Goal: Task Accomplishment & Management: Complete application form

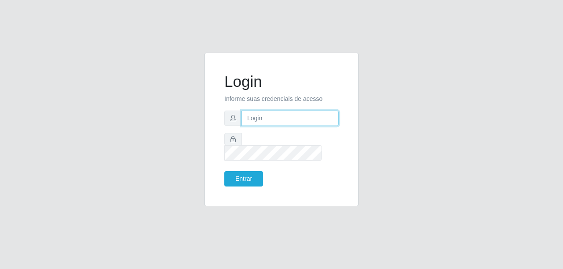
click at [307, 126] on input "text" at bounding box center [289, 118] width 97 height 15
type input "[PERSON_NAME]"
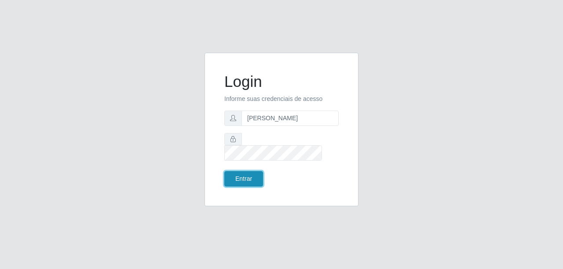
click at [255, 171] on button "Entrar" at bounding box center [243, 178] width 39 height 15
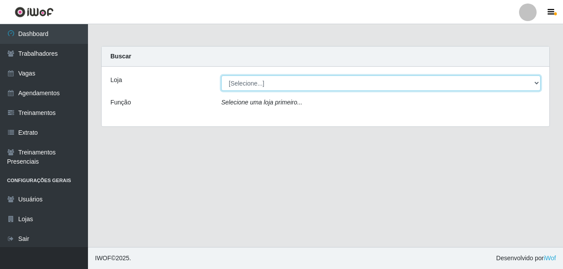
click at [244, 83] on select "[Selecione...] Supermercado Compre Bem - Itabaiana" at bounding box center [380, 83] width 319 height 15
select select "264"
click at [221, 76] on select "[Selecione...] Supermercado Compre Bem - Itabaiana" at bounding box center [380, 83] width 319 height 15
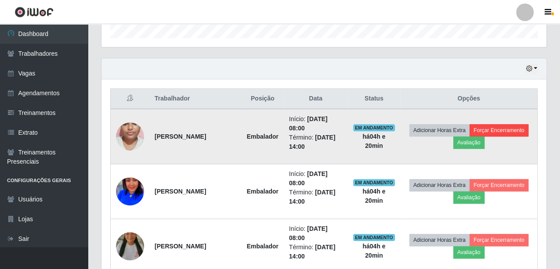
scroll to position [264, 0]
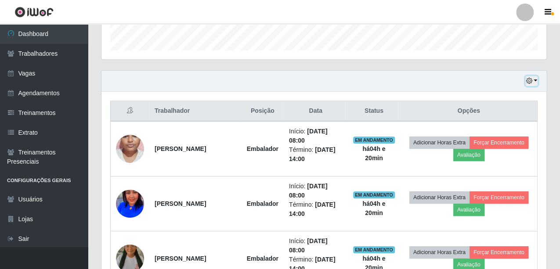
click at [534, 79] on button "button" at bounding box center [532, 81] width 12 height 10
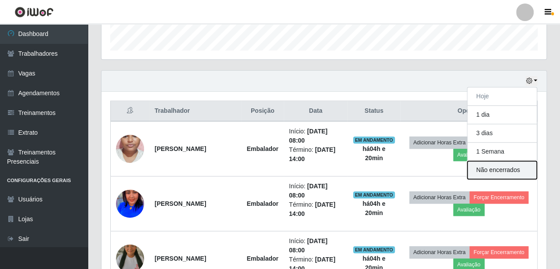
click at [513, 169] on button "Não encerrados" at bounding box center [502, 170] width 69 height 18
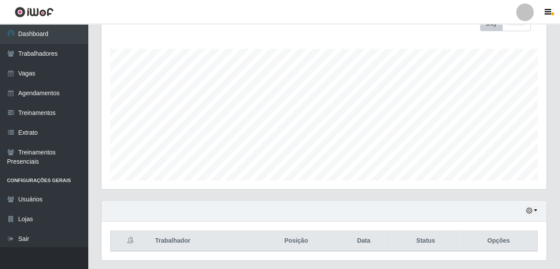
scroll to position [156, 0]
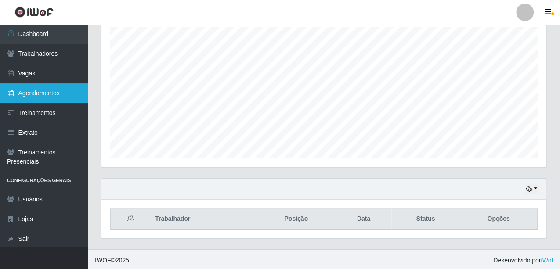
click at [24, 92] on link "Agendamentos" at bounding box center [44, 94] width 88 height 20
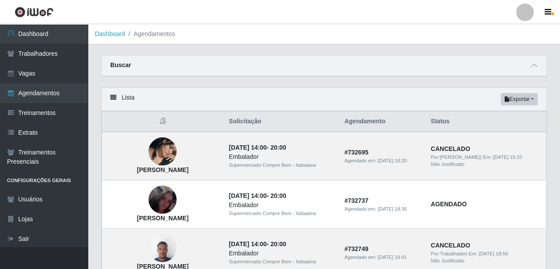
click at [334, 102] on div "Lista Exportar PDF Excel" at bounding box center [324, 99] width 445 height 23
click at [537, 65] on icon at bounding box center [534, 65] width 6 height 6
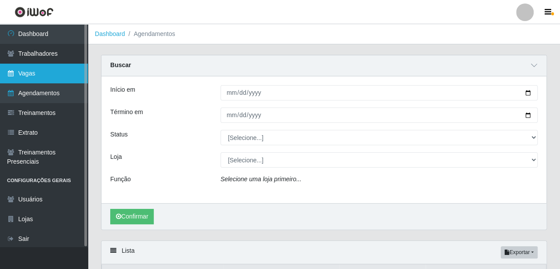
click at [49, 79] on link "Vagas" at bounding box center [44, 74] width 88 height 20
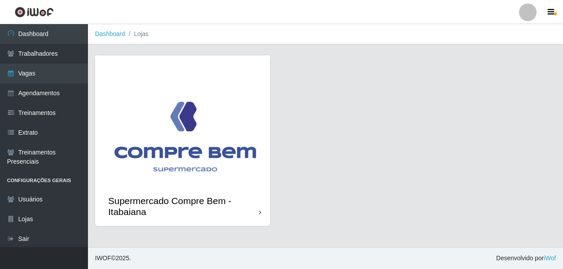
click at [156, 94] on img at bounding box center [182, 120] width 175 height 131
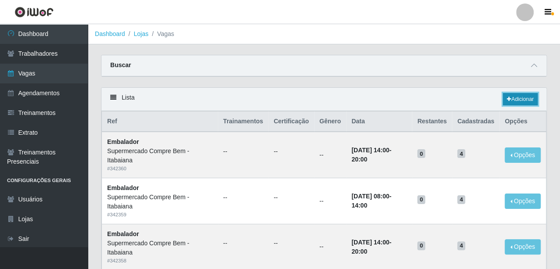
click at [522, 97] on link "Adicionar" at bounding box center [520, 99] width 35 height 12
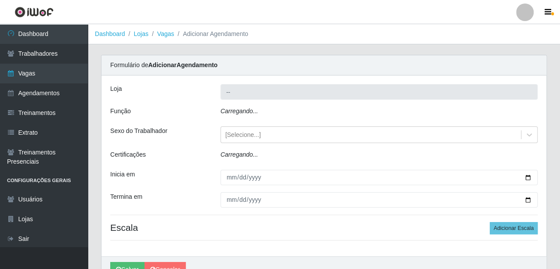
type input "Supermercado Compre Bem - Itabaiana"
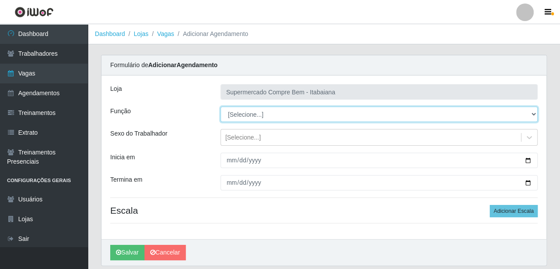
click at [326, 113] on select "[Selecione...] ASG ASG + ASG ++ Auxiliar de Estacionamento Auxiliar de Estacion…" at bounding box center [379, 114] width 317 height 15
select select "70"
click at [221, 107] on select "[Selecione...] ASG ASG + ASG ++ Auxiliar de Estacionamento Auxiliar de Estacion…" at bounding box center [379, 114] width 317 height 15
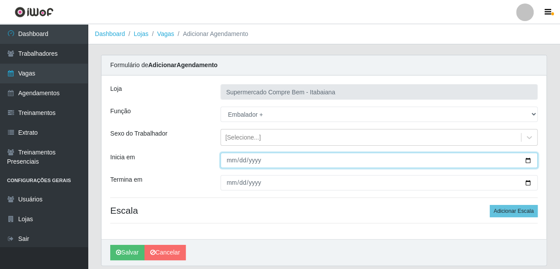
click at [531, 161] on input "Inicia em" at bounding box center [379, 160] width 317 height 15
type input "[DATE]"
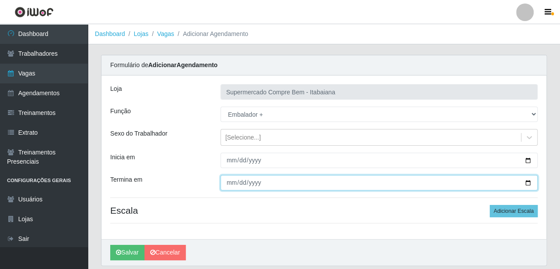
click at [527, 184] on input "Termina em" at bounding box center [379, 182] width 317 height 15
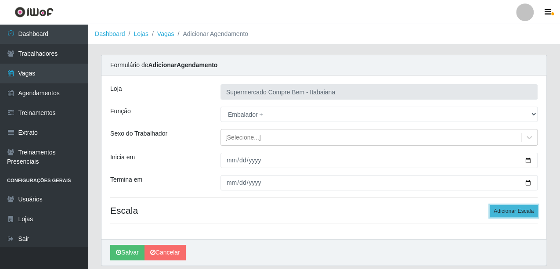
drag, startPoint x: 514, startPoint y: 208, endPoint x: 529, endPoint y: 211, distance: 15.4
click at [529, 211] on button "Adicionar Escala" at bounding box center [514, 211] width 48 height 12
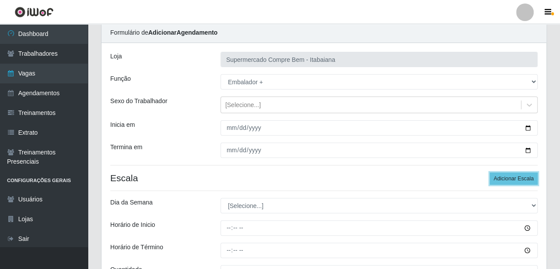
scroll to position [44, 0]
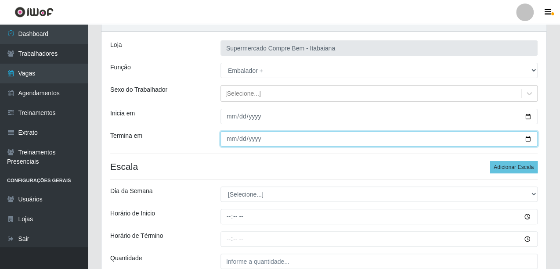
click at [528, 142] on input "[DATE]" at bounding box center [379, 138] width 317 height 15
type input "[DATE]"
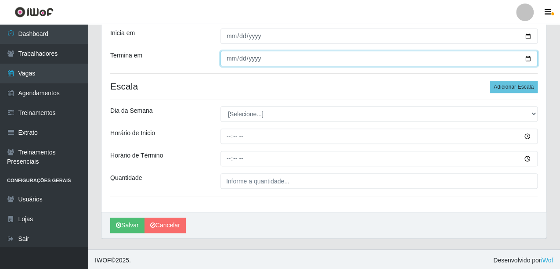
scroll to position [125, 0]
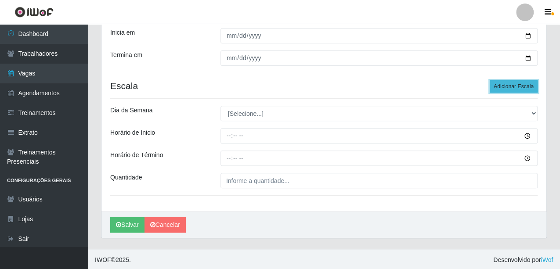
click at [516, 87] on button "Adicionar Escala" at bounding box center [514, 86] width 48 height 12
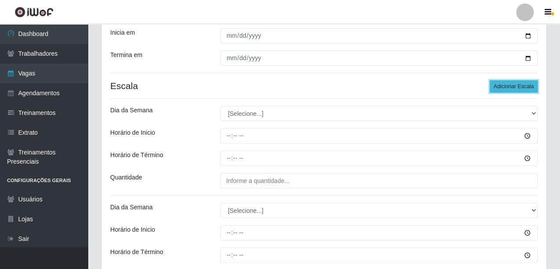
click at [516, 87] on button "Adicionar Escala" at bounding box center [514, 86] width 48 height 12
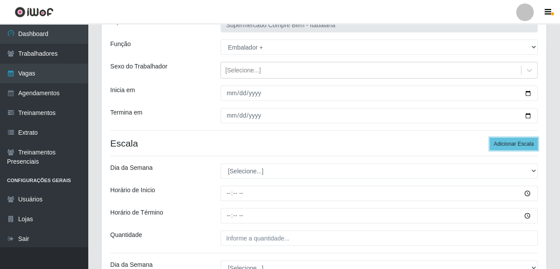
scroll to position [99, 0]
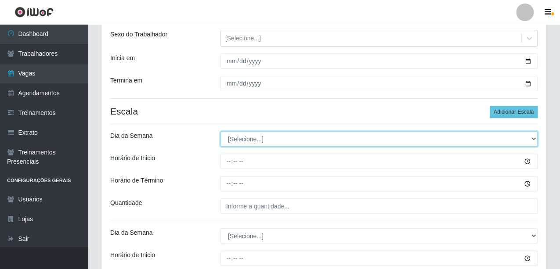
click at [280, 139] on select "[Selecione...] Segunda Terça Quarta Quinta Sexta Sábado Domingo" at bounding box center [379, 138] width 317 height 15
select select "6"
click at [221, 131] on select "[Selecione...] Segunda Terça Quarta Quinta Sexta Sábado Domingo" at bounding box center [379, 138] width 317 height 15
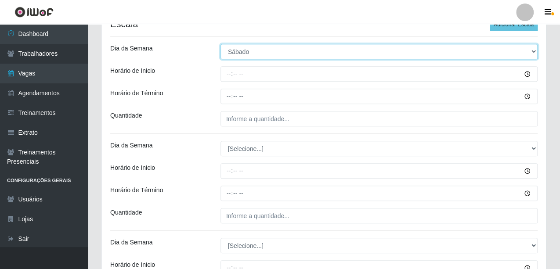
scroll to position [187, 0]
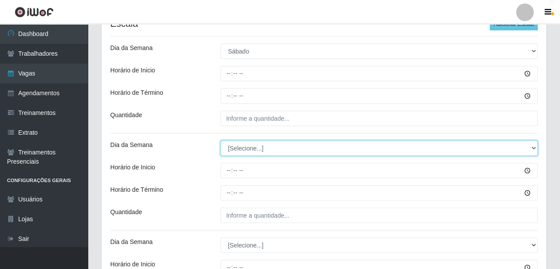
click at [298, 147] on select "[Selecione...] Segunda Terça Quarta Quinta Sexta Sábado Domingo" at bounding box center [379, 148] width 317 height 15
select select "6"
click at [221, 141] on select "[Selecione...] Segunda Terça Quarta Quinta Sexta Sábado Domingo" at bounding box center [379, 148] width 317 height 15
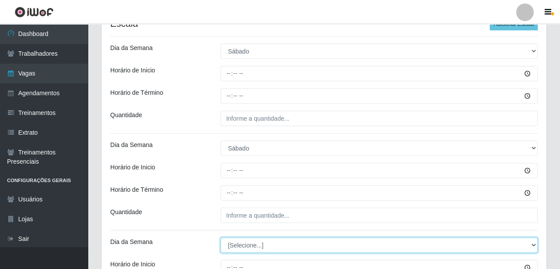
click at [251, 247] on select "[Selecione...] Segunda Terça Quarta Quinta Sexta Sábado Domingo" at bounding box center [379, 245] width 317 height 15
select select "0"
click at [221, 238] on select "[Selecione...] Segunda Terça Quarta Quinta Sexta Sábado Domingo" at bounding box center [379, 245] width 317 height 15
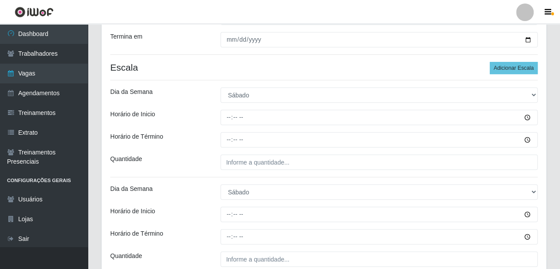
scroll to position [55, 0]
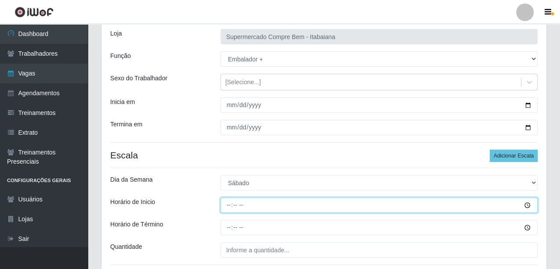
click at [229, 204] on input "Horário de Inicio" at bounding box center [379, 205] width 317 height 15
type input "08:00"
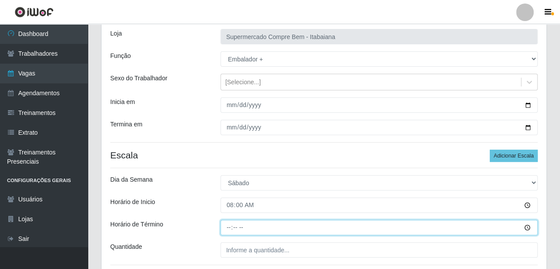
type input "14:00"
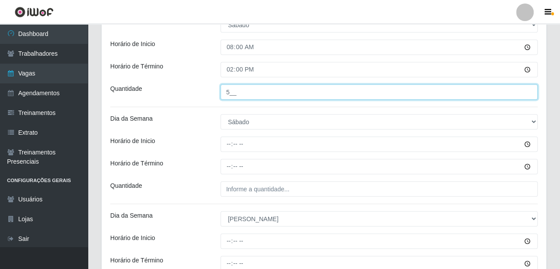
scroll to position [231, 0]
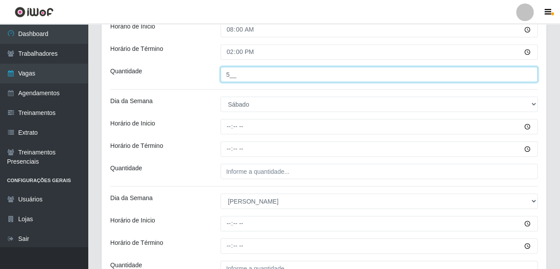
type input "5__"
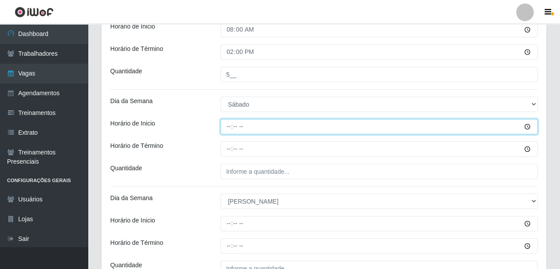
click at [246, 125] on input "Horário de Inicio" at bounding box center [379, 126] width 317 height 15
type input "14:00"
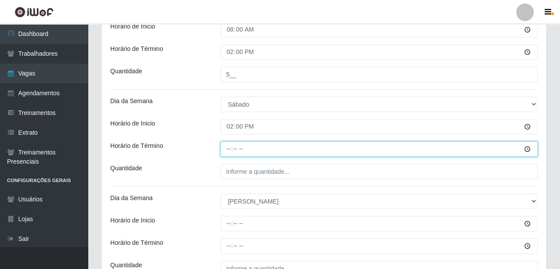
type input "20:00"
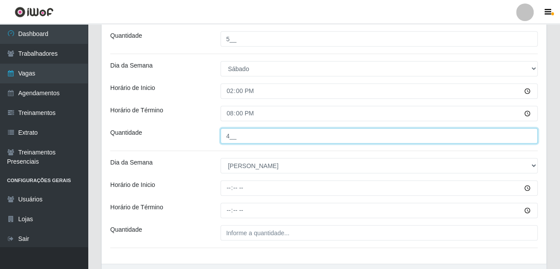
scroll to position [275, 0]
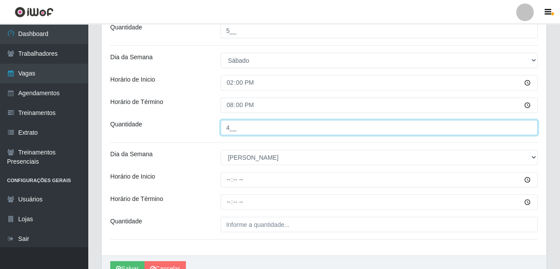
type input "4__"
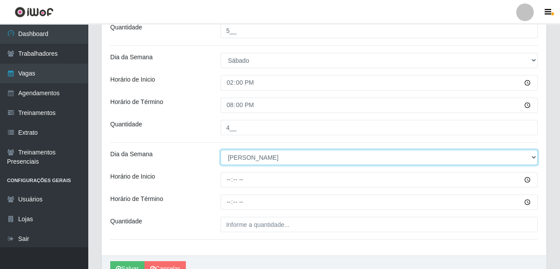
click at [274, 156] on select "[Selecione...] Segunda Terça Quarta Quinta Sexta Sábado Domingo" at bounding box center [379, 157] width 317 height 15
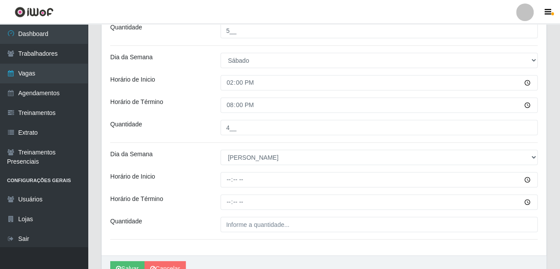
click at [200, 167] on div "Loja Supermercado Compre Bem - Itabaiana Função [Selecione...] ASG ASG + ASG ++…" at bounding box center [324, 27] width 445 height 455
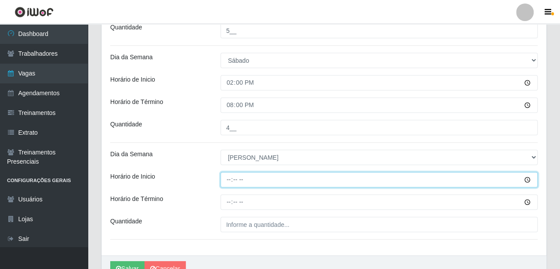
click at [232, 180] on input "Horário de Inicio" at bounding box center [379, 179] width 317 height 15
type input "07:00"
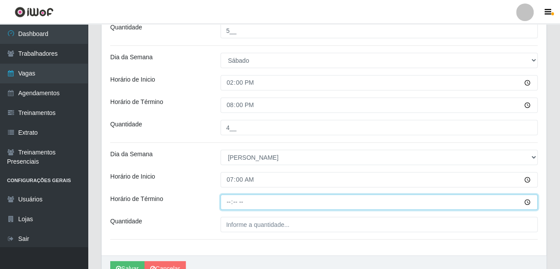
type input "13:00"
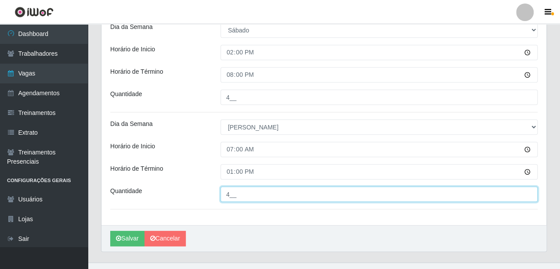
scroll to position [319, 0]
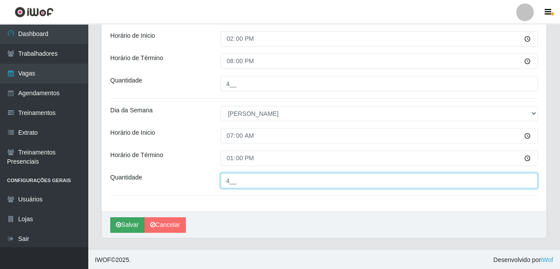
type input "4__"
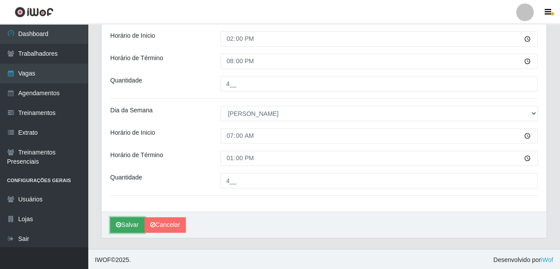
click at [126, 224] on button "Salvar" at bounding box center [127, 225] width 34 height 15
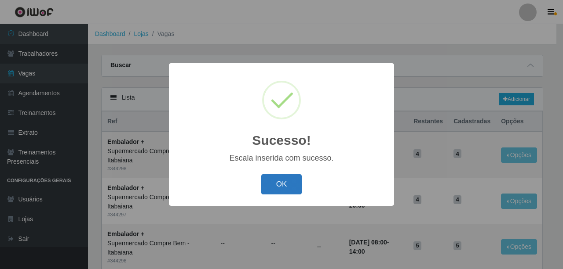
click at [277, 182] on button "OK" at bounding box center [281, 185] width 41 height 21
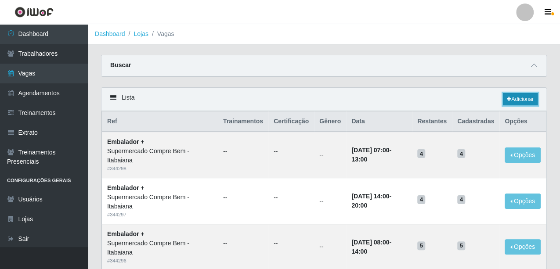
click at [514, 102] on link "Adicionar" at bounding box center [520, 99] width 35 height 12
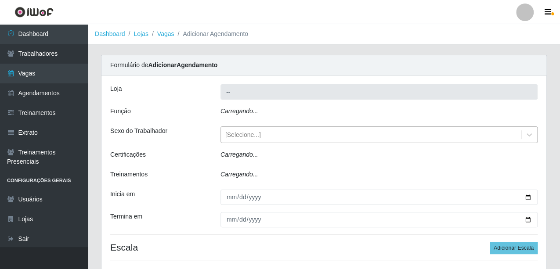
type input "Supermercado Compre Bem - Itabaiana"
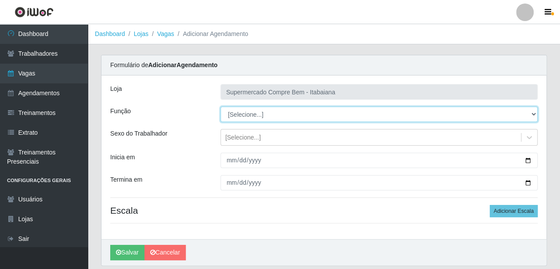
click at [240, 107] on select "[Selecione...] ASG ASG + ASG ++ Auxiliar de Estacionamento Auxiliar de Estacion…" at bounding box center [379, 114] width 317 height 15
select select "82"
click at [221, 107] on select "[Selecione...] ASG ASG + ASG ++ Auxiliar de Estacionamento Auxiliar de Estacion…" at bounding box center [379, 114] width 317 height 15
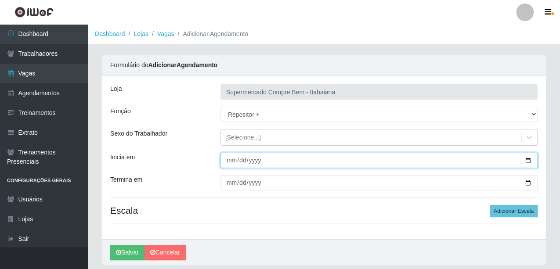
click at [526, 158] on input "Inicia em" at bounding box center [379, 160] width 317 height 15
type input "[DATE]"
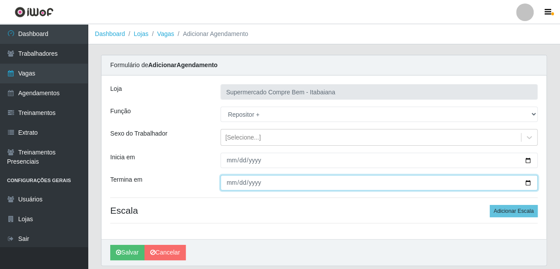
click at [525, 182] on input "Termina em" at bounding box center [379, 182] width 317 height 15
type input "[DATE]"
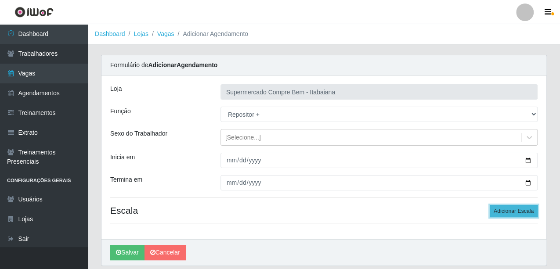
click at [529, 211] on button "Adicionar Escala" at bounding box center [514, 211] width 48 height 12
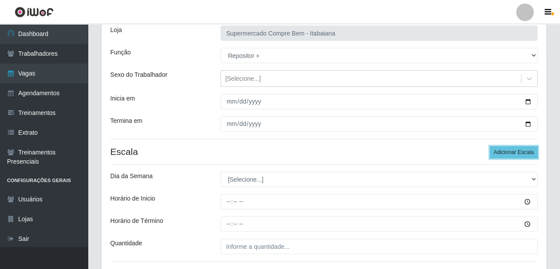
scroll to position [125, 0]
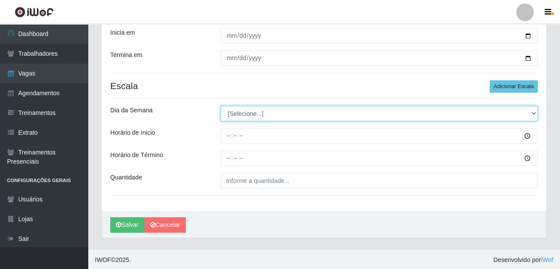
drag, startPoint x: 227, startPoint y: 110, endPoint x: 227, endPoint y: 115, distance: 4.8
click at [227, 110] on select "[Selecione...] Segunda Terça Quarta Quinta Sexta Sábado Domingo" at bounding box center [379, 113] width 317 height 15
select select "0"
click at [221, 106] on select "[Selecione...] Segunda Terça Quarta Quinta Sexta Sábado Domingo" at bounding box center [379, 113] width 317 height 15
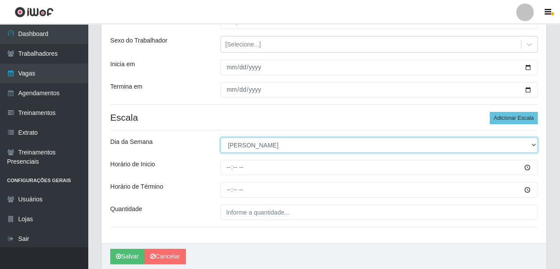
scroll to position [81, 0]
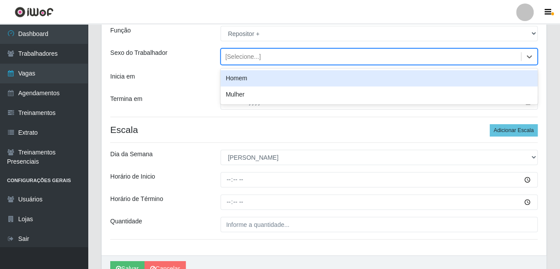
click at [249, 54] on div "[Selecione...]" at bounding box center [244, 56] width 36 height 9
click at [248, 80] on div "Homem" at bounding box center [379, 78] width 317 height 16
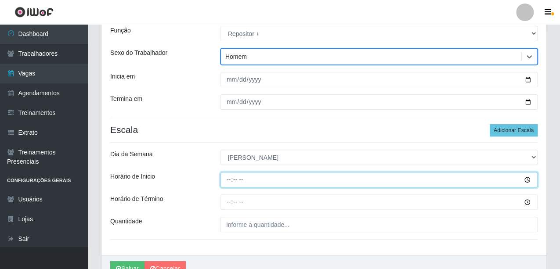
click at [229, 176] on input "Horário de Inicio" at bounding box center [379, 179] width 317 height 15
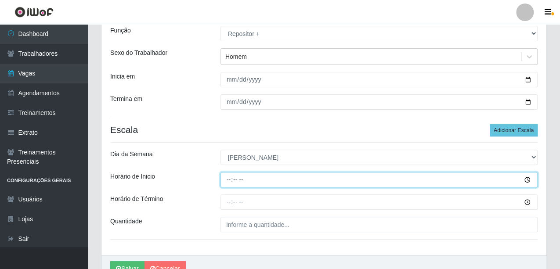
type input "07:00"
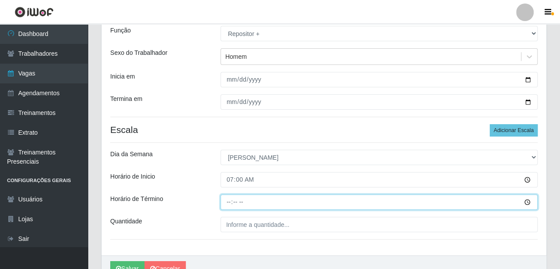
type input "13:00"
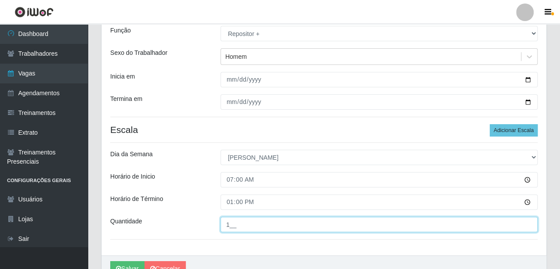
scroll to position [125, 0]
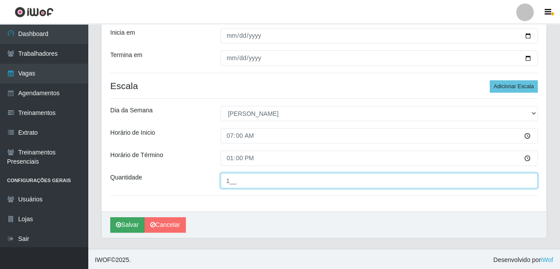
type input "1__"
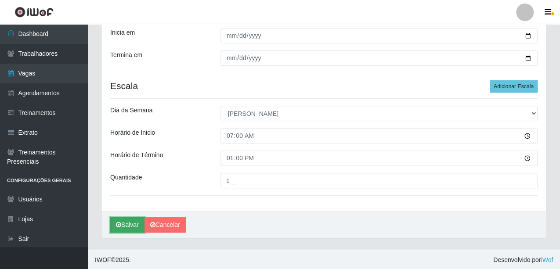
click at [121, 227] on button "Salvar" at bounding box center [127, 225] width 34 height 15
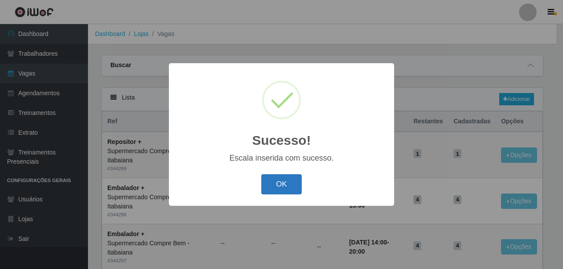
click at [273, 187] on button "OK" at bounding box center [281, 185] width 41 height 21
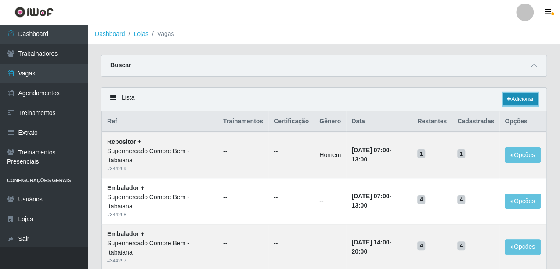
click at [520, 102] on link "Adicionar" at bounding box center [520, 99] width 35 height 12
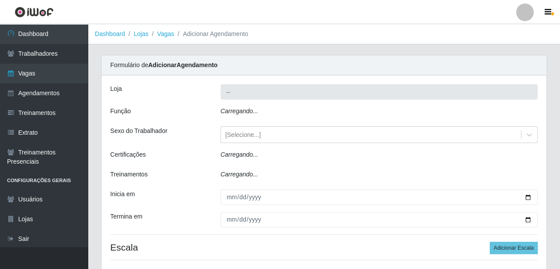
type input "Supermercado Compre Bem - Itabaiana"
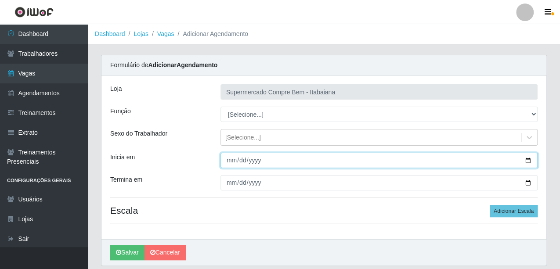
click at [528, 160] on input "Inicia em" at bounding box center [379, 160] width 317 height 15
type input "[DATE]"
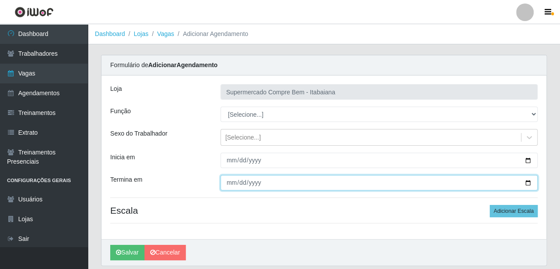
click at [529, 182] on input "Termina em" at bounding box center [379, 182] width 317 height 15
type input "[DATE]"
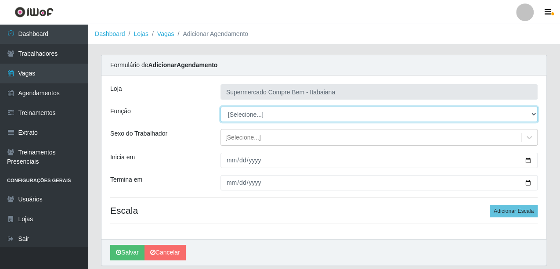
click at [524, 112] on select "[Selecione...] ASG ASG + ASG ++ Auxiliar de Estacionamento Auxiliar de Estacion…" at bounding box center [379, 114] width 317 height 15
select select "1"
click at [221, 107] on select "[Selecione...] ASG ASG + ASG ++ Auxiliar de Estacionamento Auxiliar de Estacion…" at bounding box center [379, 114] width 317 height 15
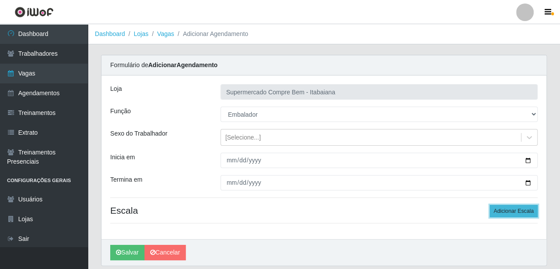
click at [524, 211] on button "Adicionar Escala" at bounding box center [514, 211] width 48 height 12
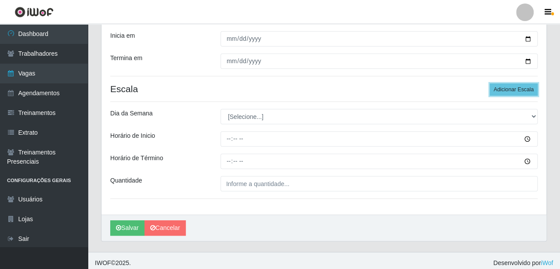
scroll to position [125, 0]
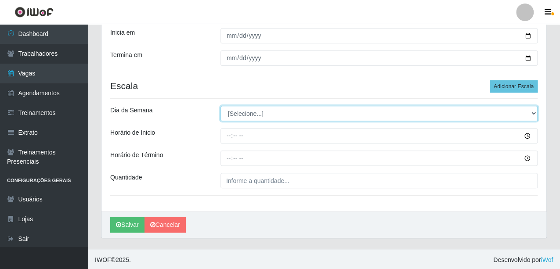
click at [262, 114] on select "[Selecione...] Segunda Terça Quarta Quinta Sexta Sábado Domingo" at bounding box center [379, 113] width 317 height 15
select select "2"
click at [221, 106] on select "[Selecione...] Segunda Terça Quarta Quinta Sexta Sábado Domingo" at bounding box center [379, 113] width 317 height 15
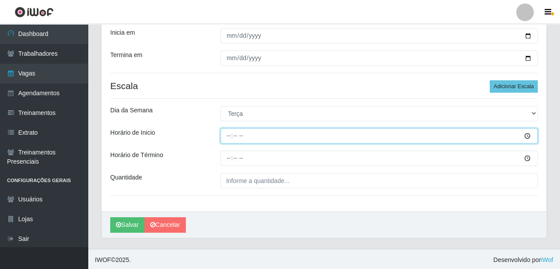
click at [228, 137] on input "Horário de Inicio" at bounding box center [379, 135] width 317 height 15
type input "07:00"
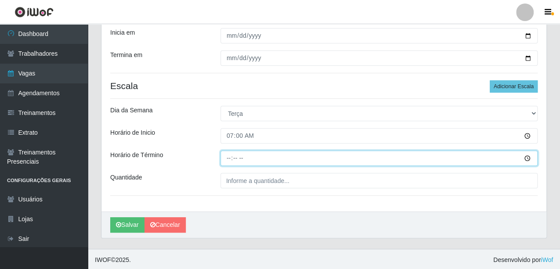
type input "13:00"
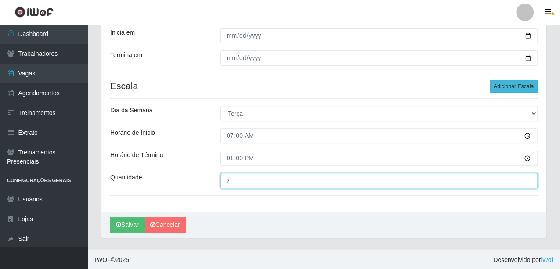
type input "2__"
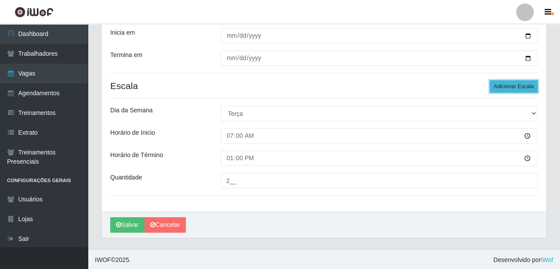
click at [512, 87] on button "Adicionar Escala" at bounding box center [514, 86] width 48 height 12
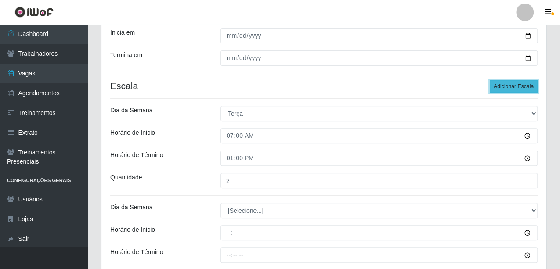
click at [512, 87] on button "Adicionar Escala" at bounding box center [514, 86] width 48 height 12
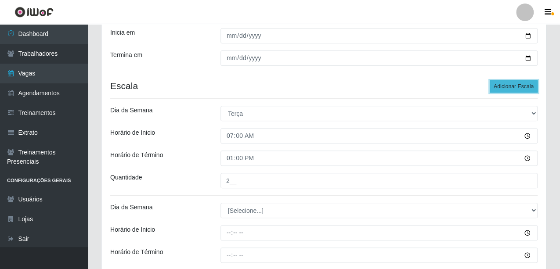
click at [512, 87] on button "Adicionar Escala" at bounding box center [514, 86] width 48 height 12
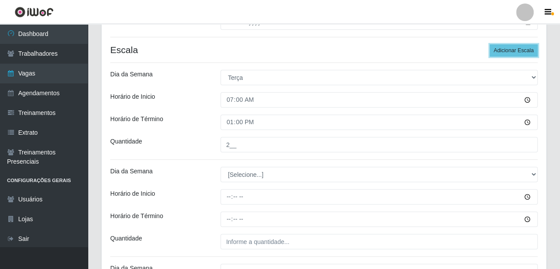
scroll to position [169, 0]
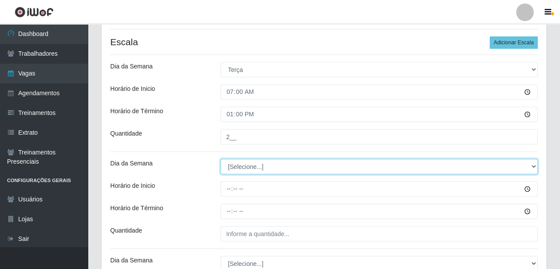
click at [291, 167] on select "[Selecione...] Segunda Terça Quarta Quinta Sexta Sábado Domingo" at bounding box center [379, 166] width 317 height 15
select select "2"
click at [221, 159] on select "[Selecione...] Segunda Terça Quarta Quinta Sexta Sábado Domingo" at bounding box center [379, 166] width 317 height 15
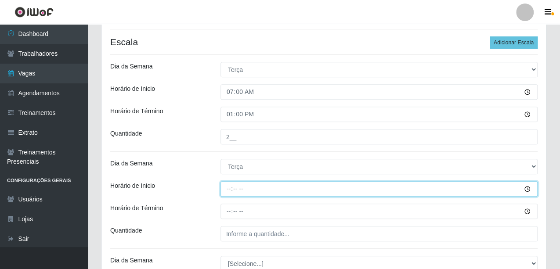
click at [228, 185] on input "Horário de Inicio" at bounding box center [379, 189] width 317 height 15
type input "08:00"
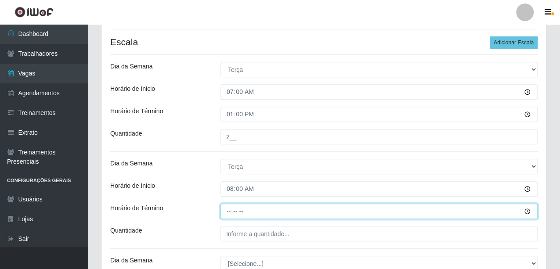
type input "14:00"
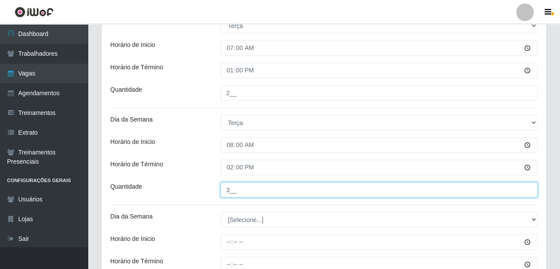
scroll to position [257, 0]
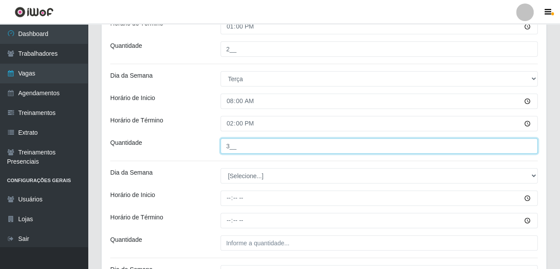
type input "3__"
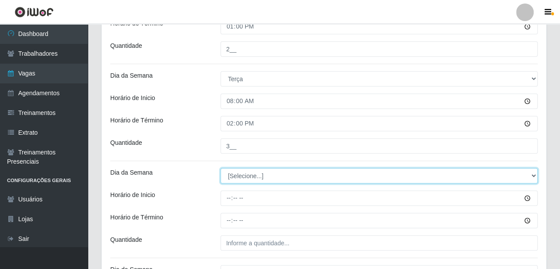
click at [279, 175] on select "[Selecione...] Segunda Terça Quarta Quinta Sexta Sábado Domingo" at bounding box center [379, 175] width 317 height 15
select select "2"
click at [221, 168] on select "[Selecione...] Segunda Terça Quarta Quinta Sexta Sábado Domingo" at bounding box center [379, 175] width 317 height 15
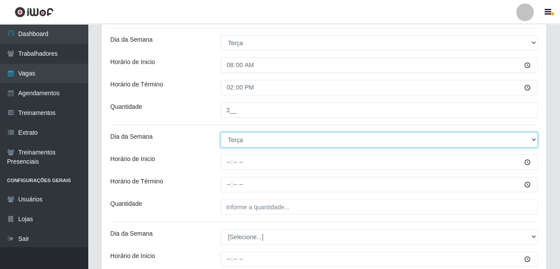
scroll to position [301, 0]
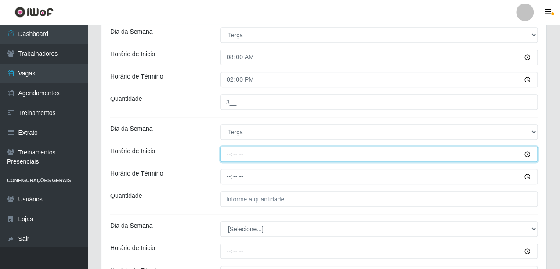
click at [229, 158] on input "Horário de Inicio" at bounding box center [379, 154] width 317 height 15
type input "14:00"
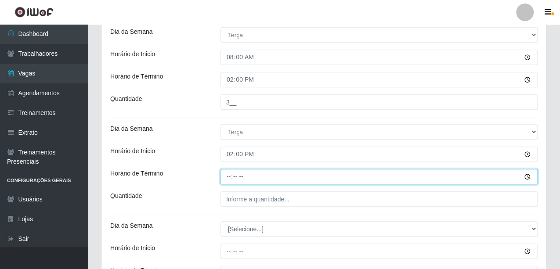
type input "20:00"
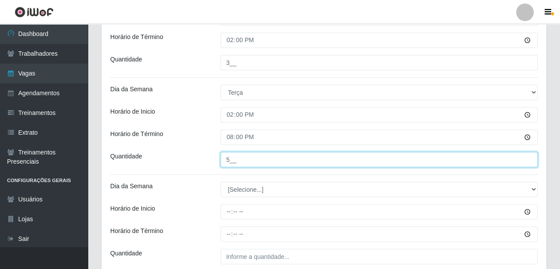
scroll to position [389, 0]
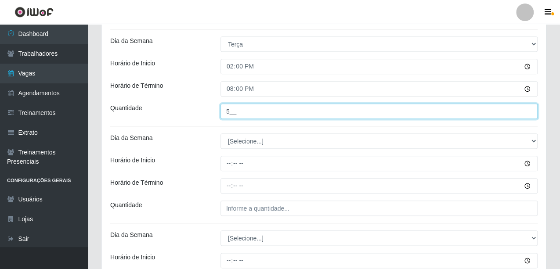
type input "5__"
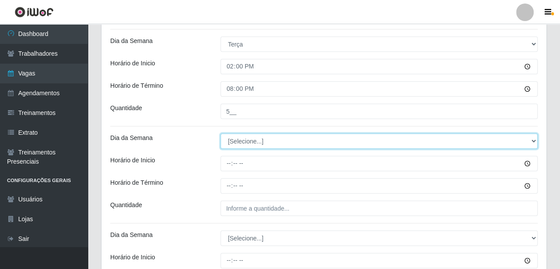
click at [240, 140] on select "[Selecione...] Segunda Terça Quarta Quinta Sexta Sábado Domingo" at bounding box center [379, 141] width 317 height 15
select select "3"
click at [221, 134] on select "[Selecione...] Segunda Terça Quarta Quinta Sexta Sábado Domingo" at bounding box center [379, 141] width 317 height 15
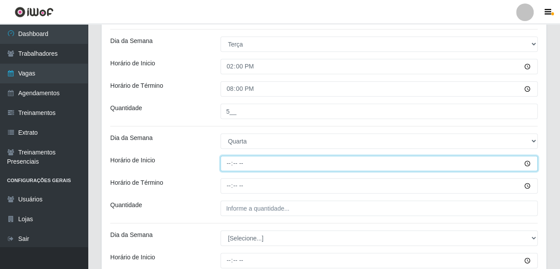
click at [230, 165] on input "Horário de Inicio" at bounding box center [379, 163] width 317 height 15
type input "08:00"
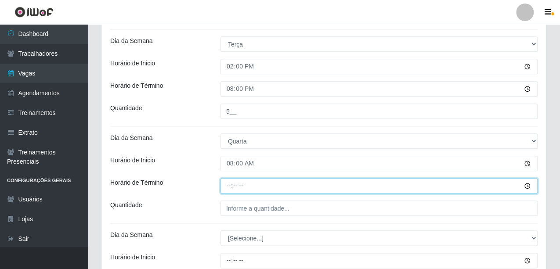
type input "14:00"
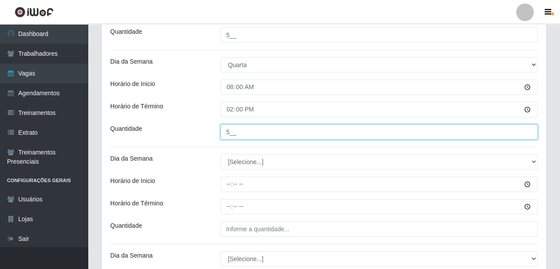
scroll to position [477, 0]
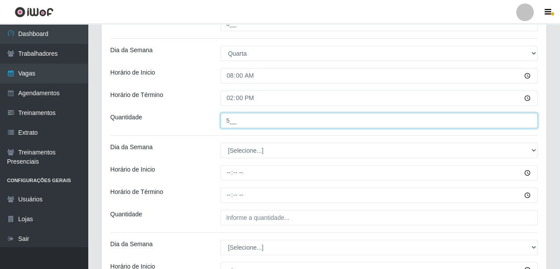
type input "5__"
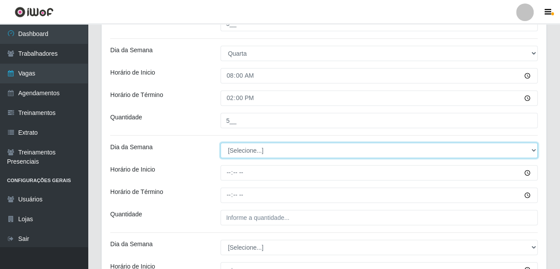
click at [254, 153] on select "[Selecione...] Segunda Terça Quarta Quinta Sexta Sábado Domingo" at bounding box center [379, 150] width 317 height 15
select select "3"
click at [221, 143] on select "[Selecione...] Segunda Terça Quarta Quinta Sexta Sábado Domingo" at bounding box center [379, 150] width 317 height 15
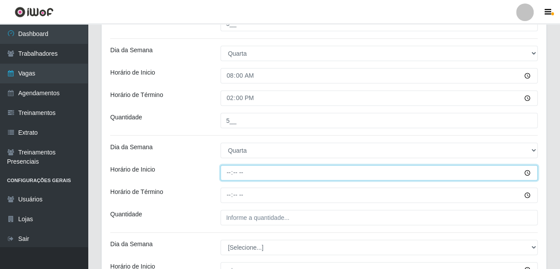
click at [228, 174] on input "Horário de Inicio" at bounding box center [379, 172] width 317 height 15
type input "14:00"
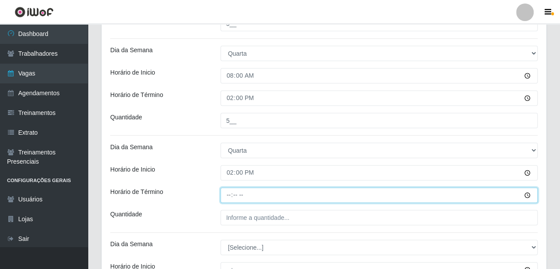
type input "20:00"
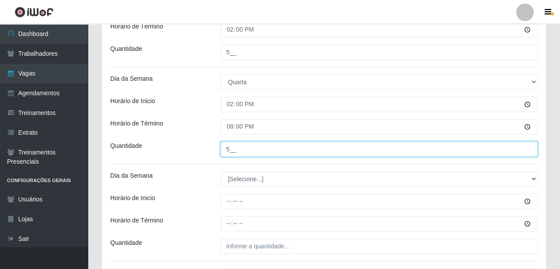
scroll to position [564, 0]
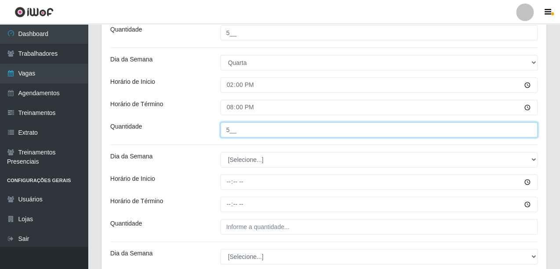
type input "5__"
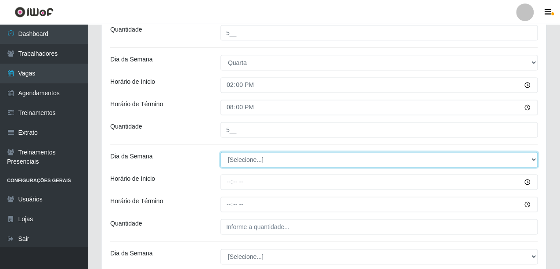
click at [267, 163] on select "[Selecione...] Segunda Terça Quarta Quinta Sexta Sábado Domingo" at bounding box center [379, 159] width 317 height 15
select select "4"
click at [221, 152] on select "[Selecione...] Segunda Terça Quarta Quinta Sexta Sábado Domingo" at bounding box center [379, 159] width 317 height 15
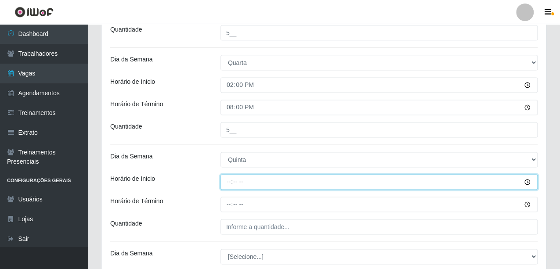
click at [229, 178] on input "Horário de Inicio" at bounding box center [379, 182] width 317 height 15
type input "08:00"
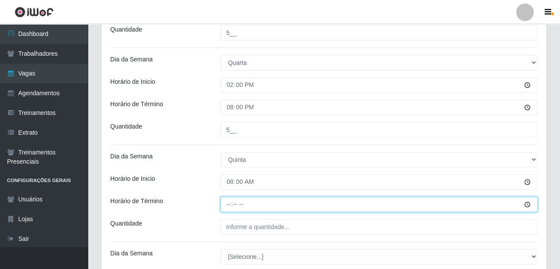
type input "14:00"
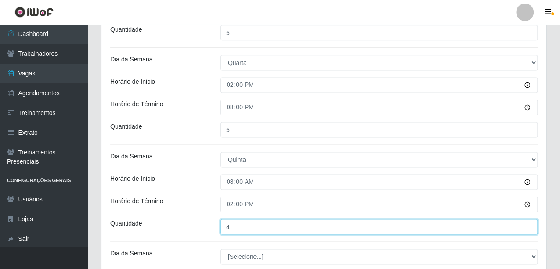
type input "4__"
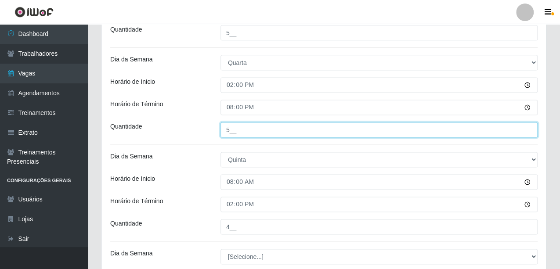
click at [230, 131] on input "5__" at bounding box center [379, 129] width 317 height 15
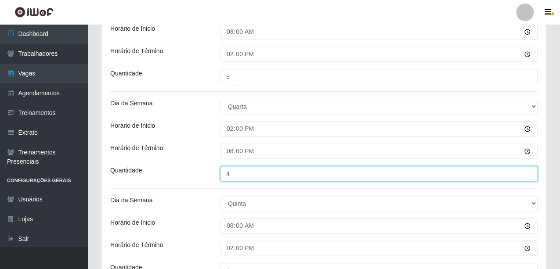
type input "4__"
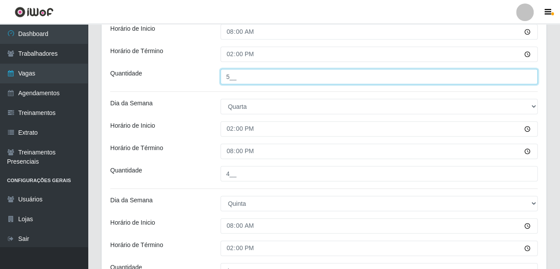
click at [231, 78] on input "5__" at bounding box center [379, 76] width 317 height 15
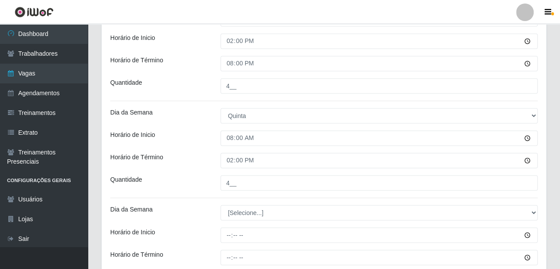
scroll to position [652, 0]
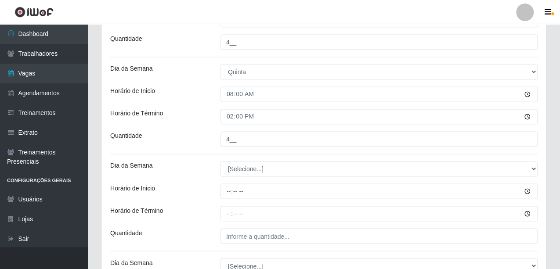
type input "4__"
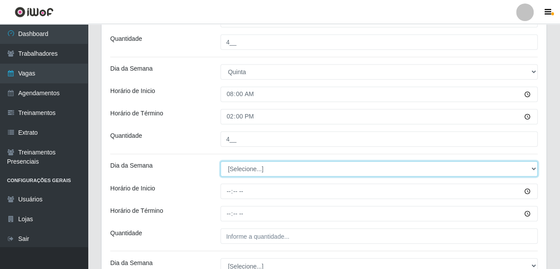
click at [264, 169] on select "[Selecione...] Segunda Terça Quarta Quinta Sexta Sábado Domingo" at bounding box center [379, 168] width 317 height 15
select select "4"
click at [221, 161] on select "[Selecione...] Segunda Terça Quarta Quinta Sexta Sábado Domingo" at bounding box center [379, 168] width 317 height 15
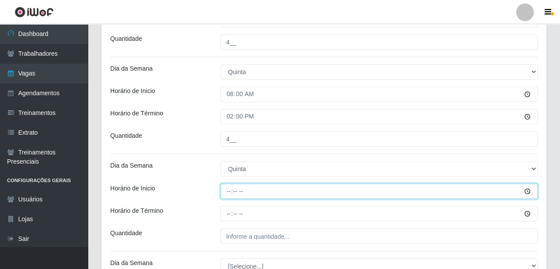
click at [229, 191] on input "Horário de Inicio" at bounding box center [379, 191] width 317 height 15
type input "14:00"
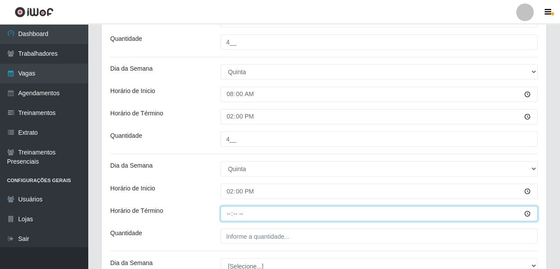
type input "20:00"
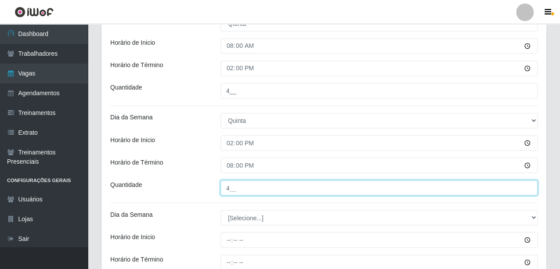
scroll to position [740, 0]
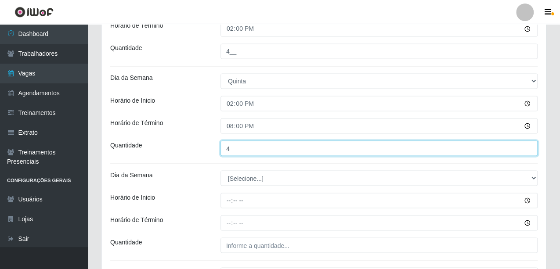
type input "4__"
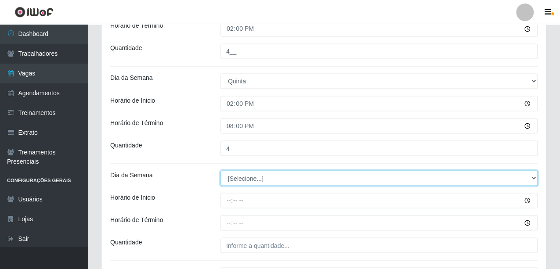
click at [250, 182] on select "[Selecione...] Segunda Terça Quarta Quinta Sexta Sábado Domingo" at bounding box center [379, 178] width 317 height 15
select select "5"
click at [221, 171] on select "[Selecione...] Segunda Terça Quarta Quinta Sexta Sábado Domingo" at bounding box center [379, 178] width 317 height 15
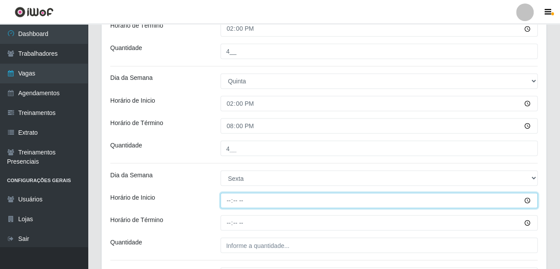
click at [229, 199] on input "Horário de Inicio" at bounding box center [379, 200] width 317 height 15
type input "08:00"
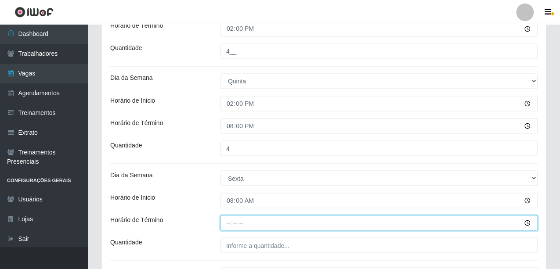
type input "14:00"
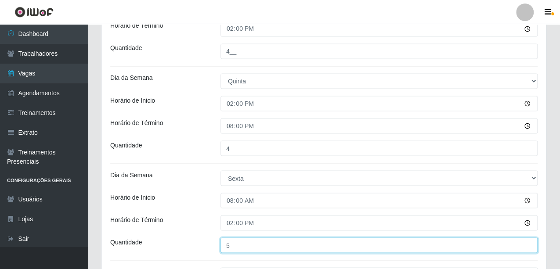
type input "5__"
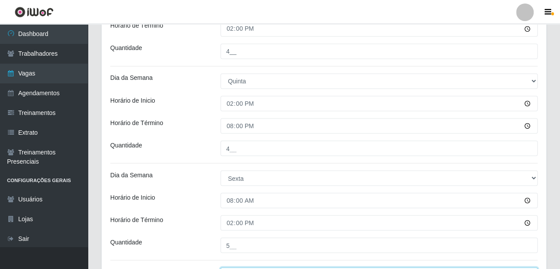
scroll to position [752, 0]
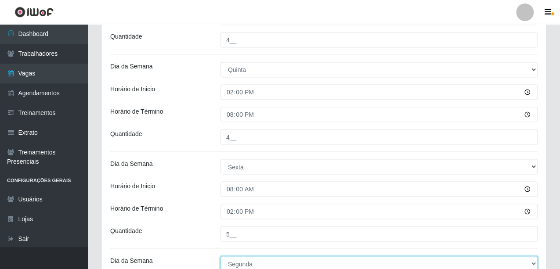
select select "5"
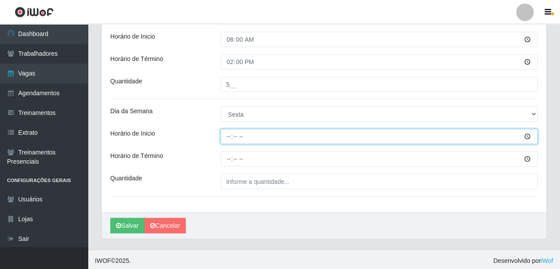
type input "14:00"
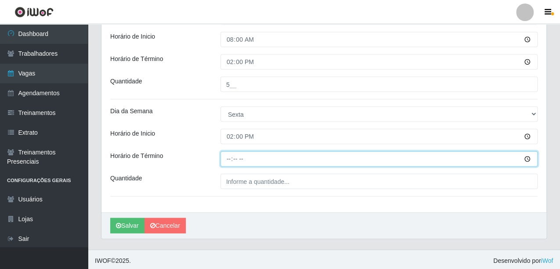
type input "20:00"
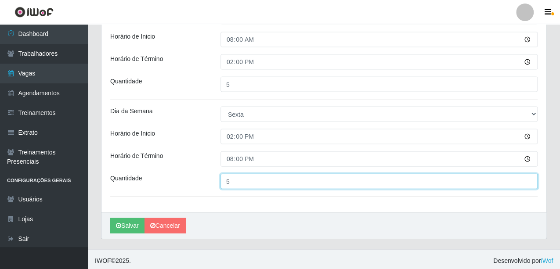
type input "5__"
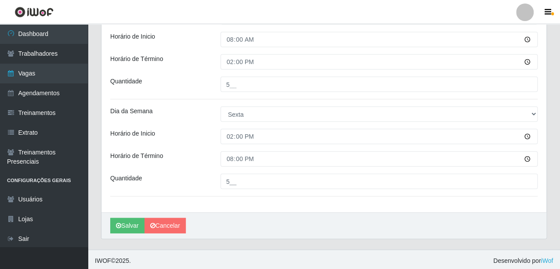
click at [118, 226] on icon "submit" at bounding box center [118, 226] width 5 height 6
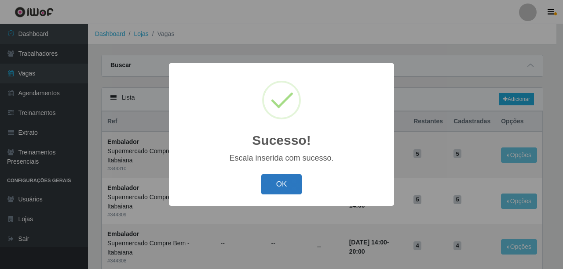
click at [280, 189] on button "OK" at bounding box center [281, 185] width 41 height 21
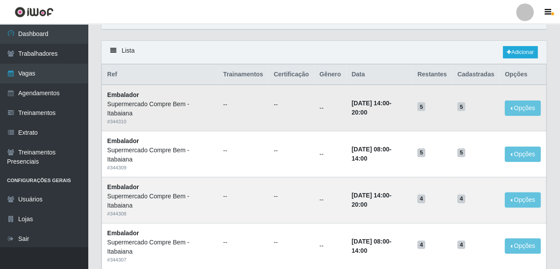
scroll to position [44, 0]
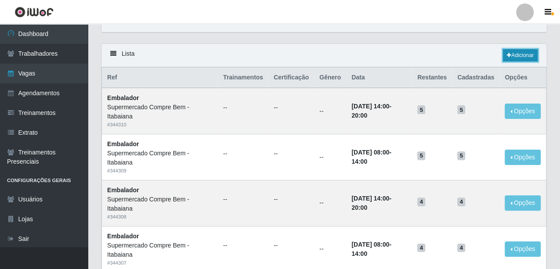
click at [523, 55] on link "Adicionar" at bounding box center [520, 55] width 35 height 12
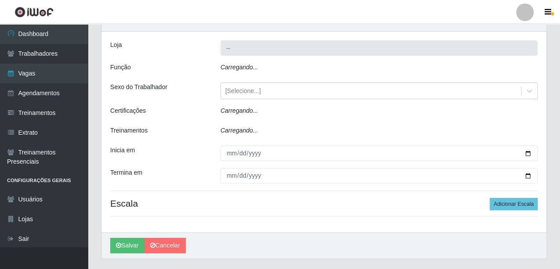
type input "Supermercado Compre Bem - Itabaiana"
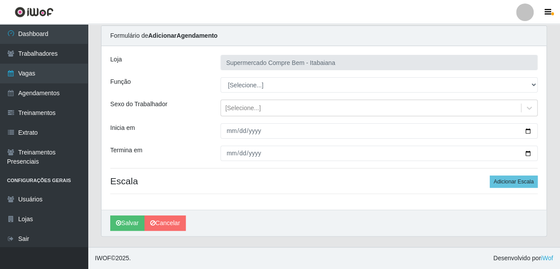
scroll to position [28, 0]
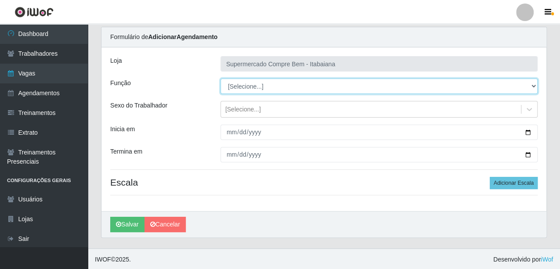
click at [257, 90] on select "[Selecione...] ASG ASG + ASG ++ Auxiliar de Estacionamento Auxiliar de Estacion…" at bounding box center [379, 86] width 317 height 15
select select "16"
click at [221, 79] on select "[Selecione...] ASG ASG + ASG ++ Auxiliar de Estacionamento Auxiliar de Estacion…" at bounding box center [379, 86] width 317 height 15
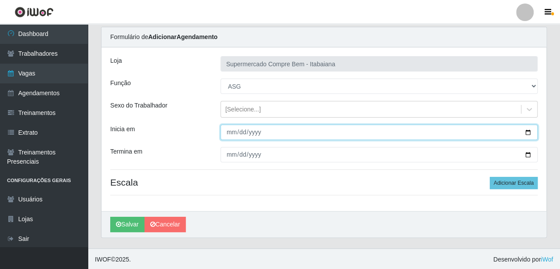
click at [527, 131] on input "Inicia em" at bounding box center [379, 132] width 317 height 15
type input "[DATE]"
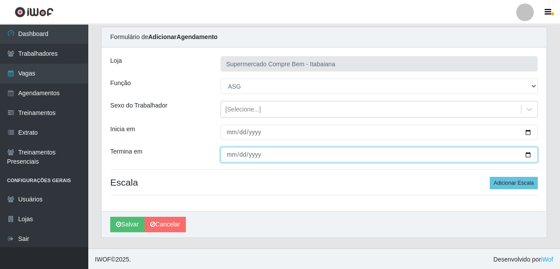
click at [528, 154] on input "Termina em" at bounding box center [379, 154] width 317 height 15
type input "[DATE]"
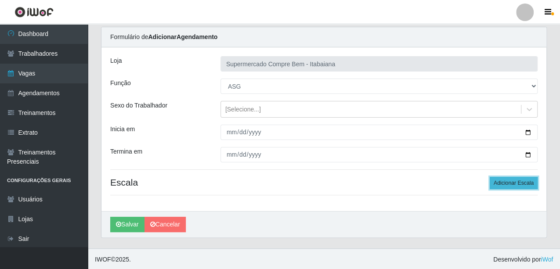
click at [511, 185] on button "Adicionar Escala" at bounding box center [514, 183] width 48 height 12
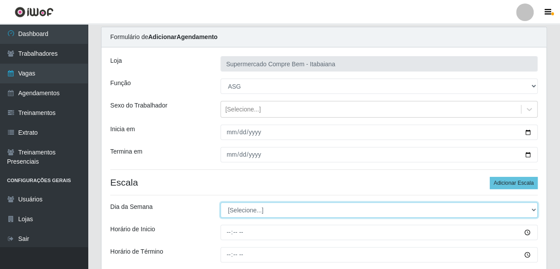
click at [525, 207] on select "[Selecione...] Segunda Terça Quarta Quinta Sexta Sábado Domingo" at bounding box center [379, 210] width 317 height 15
select select "5"
click at [221, 203] on select "[Selecione...] Segunda Terça Quarta Quinta Sexta Sábado Domingo" at bounding box center [379, 210] width 317 height 15
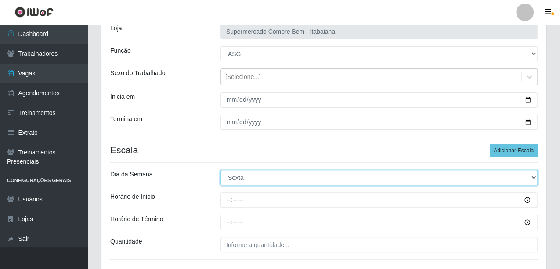
scroll to position [72, 0]
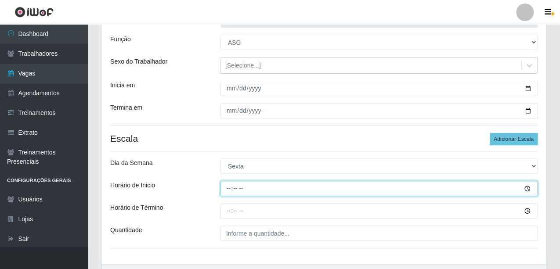
click at [329, 191] on input "Horário de Inicio" at bounding box center [379, 188] width 317 height 15
type input "08:00"
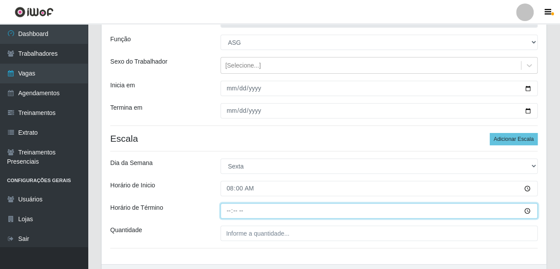
type input "14:00"
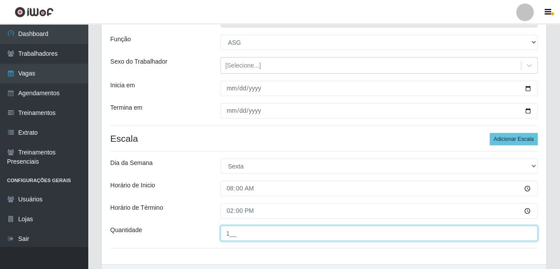
type input "1__"
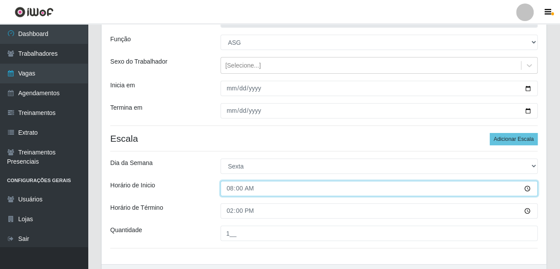
click at [329, 191] on input "08:00" at bounding box center [379, 188] width 317 height 15
type input "14:00"
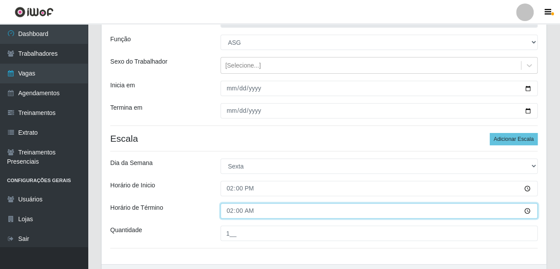
type input "20:00"
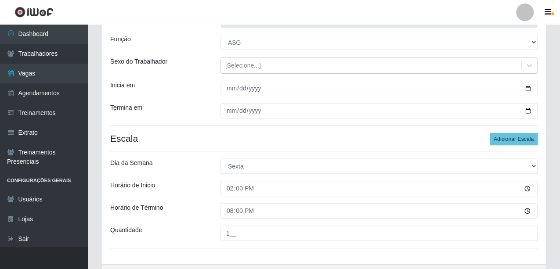
click at [178, 199] on div "Loja Supermercado Compre Bem - Itabaiana Função [Selecione...] ASG ASG + ASG ++…" at bounding box center [324, 134] width 445 height 261
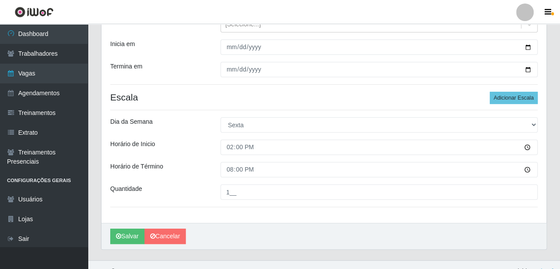
scroll to position [125, 0]
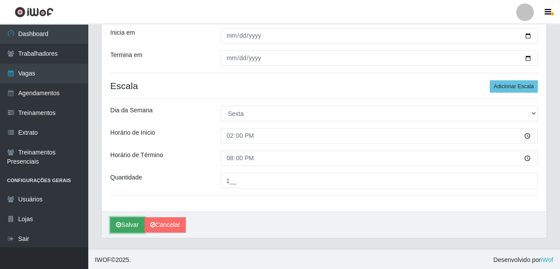
click at [131, 221] on button "Salvar" at bounding box center [127, 225] width 34 height 15
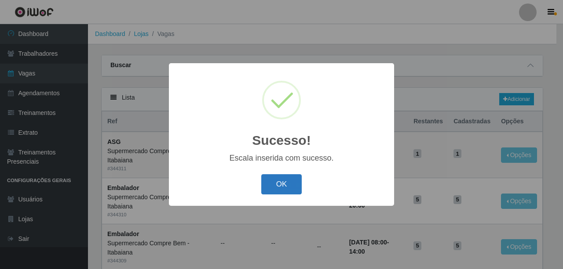
click at [293, 186] on button "OK" at bounding box center [281, 185] width 41 height 21
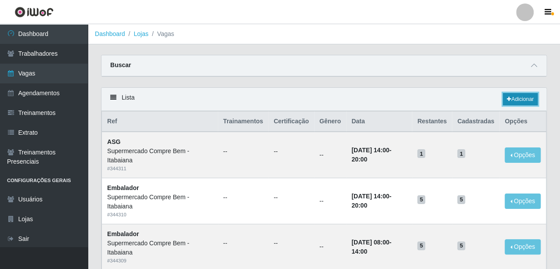
click at [516, 100] on link "Adicionar" at bounding box center [520, 99] width 35 height 12
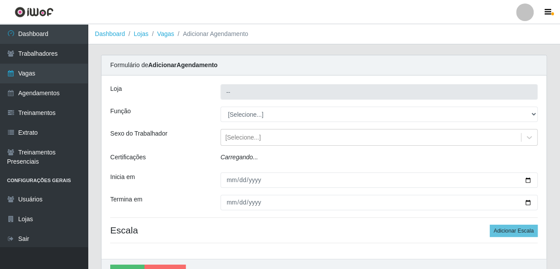
type input "Supermercado Compre Bem - Itabaiana"
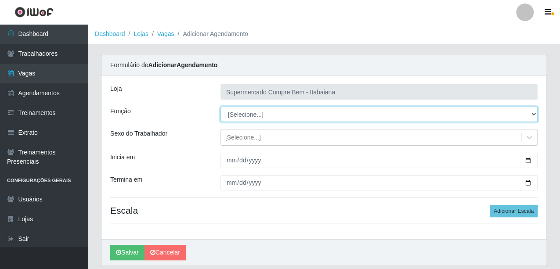
click at [261, 115] on select "[Selecione...] ASG ASG + ASG ++ Auxiliar de Estacionamento Auxiliar de Estacion…" at bounding box center [379, 114] width 317 height 15
select select "24"
click at [221, 107] on select "[Selecione...] ASG ASG + ASG ++ Auxiliar de Estacionamento Auxiliar de Estacion…" at bounding box center [379, 114] width 317 height 15
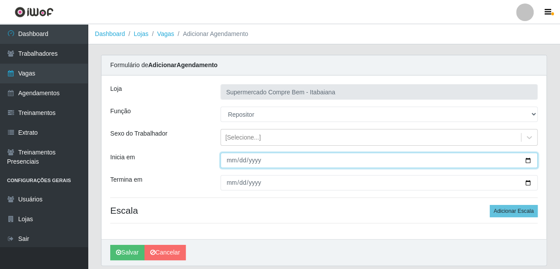
click at [528, 160] on input "Inicia em" at bounding box center [379, 160] width 317 height 15
type input "[DATE]"
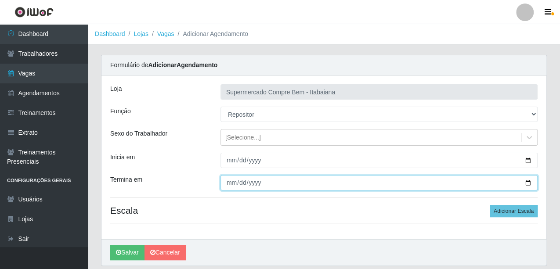
click at [528, 182] on input "Termina em" at bounding box center [379, 182] width 317 height 15
type input "[DATE]"
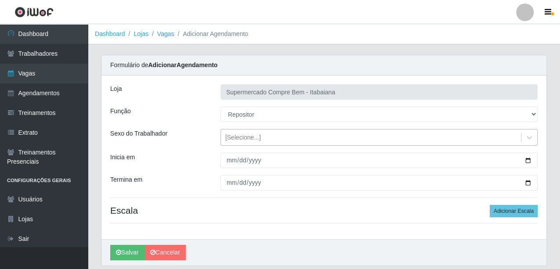
click at [247, 140] on div "[Selecione...]" at bounding box center [244, 137] width 36 height 9
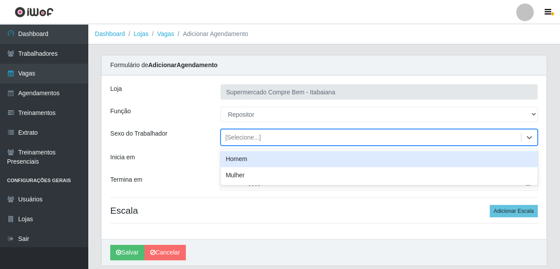
click at [245, 162] on div "Homem" at bounding box center [379, 159] width 317 height 16
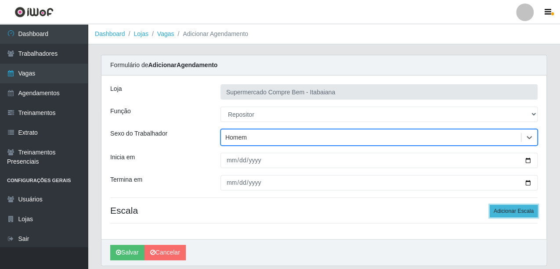
click at [519, 211] on button "Adicionar Escala" at bounding box center [514, 211] width 48 height 12
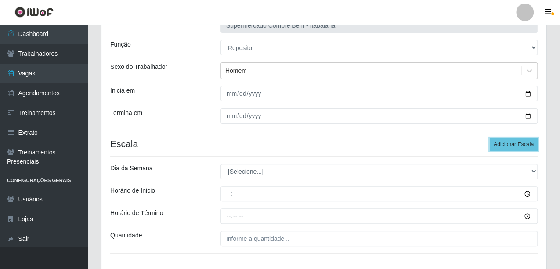
scroll to position [125, 0]
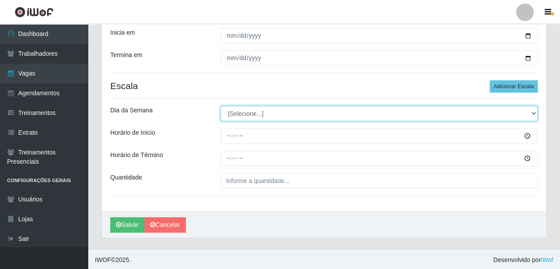
click at [246, 110] on select "[Selecione...] Segunda Terça Quarta Quinta Sexta Sábado Domingo" at bounding box center [379, 113] width 317 height 15
select select "5"
click at [221, 106] on select "[Selecione...] Segunda Terça Quarta Quinta Sexta Sábado Domingo" at bounding box center [379, 113] width 317 height 15
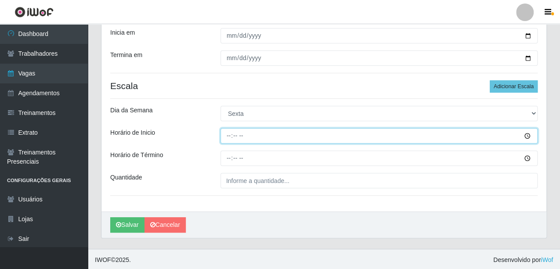
click at [227, 135] on input "Horário de Inicio" at bounding box center [379, 135] width 317 height 15
type input "08:00"
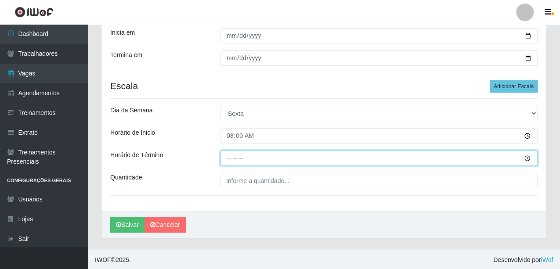
type input "14:00"
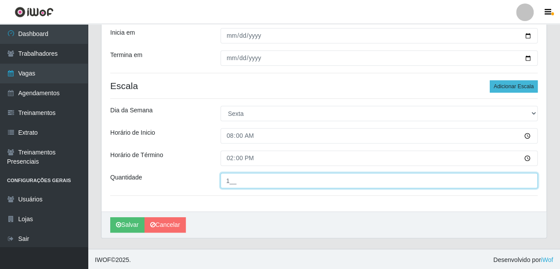
type input "1__"
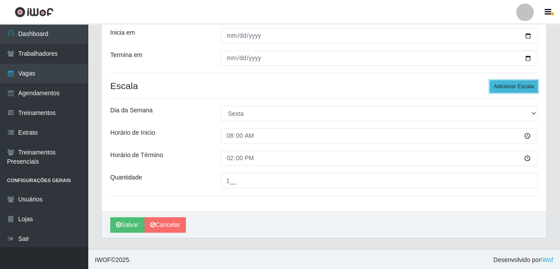
click at [517, 90] on button "Adicionar Escala" at bounding box center [514, 86] width 48 height 12
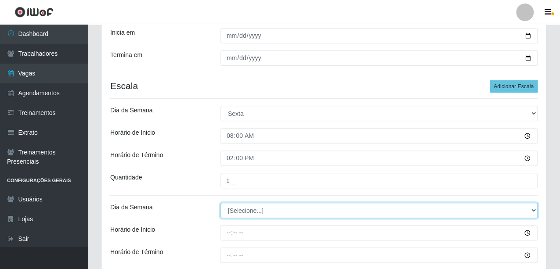
click at [237, 208] on select "[Selecione...] Segunda Terça Quarta Quinta Sexta Sábado Domingo" at bounding box center [379, 210] width 317 height 15
select select "5"
click at [221, 203] on select "[Selecione...] Segunda Terça Quarta Quinta Sexta Sábado Domingo" at bounding box center [379, 210] width 317 height 15
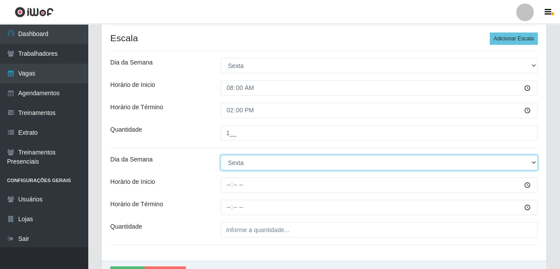
scroll to position [213, 0]
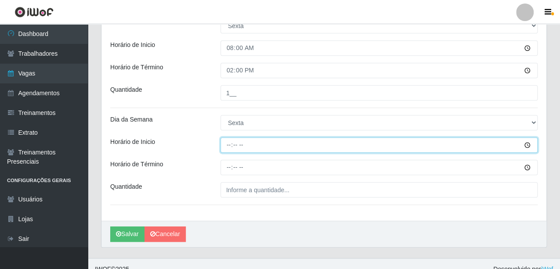
click at [229, 148] on input "Horário de Inicio" at bounding box center [379, 145] width 317 height 15
type input "14:00"
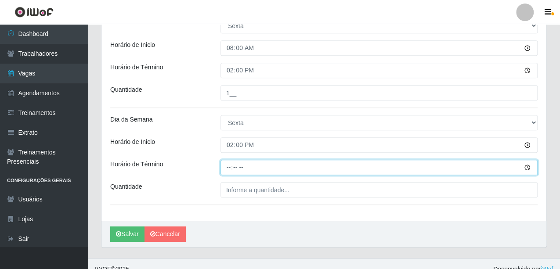
type input "20:00"
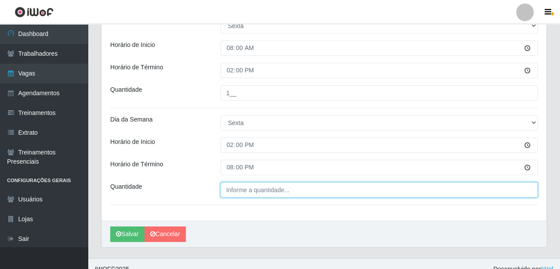
type input "___"
click at [226, 193] on input "___" at bounding box center [379, 189] width 317 height 15
type input "1__"
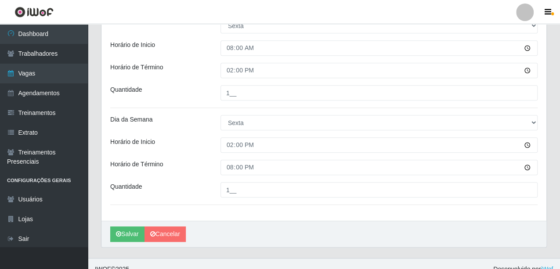
click at [248, 199] on div "Loja Supermercado Compre Bem - Itabaiana Função [Selecione...] ASG ASG + ASG ++…" at bounding box center [324, 42] width 445 height 358
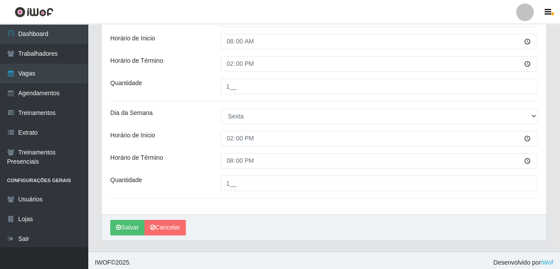
scroll to position [222, 0]
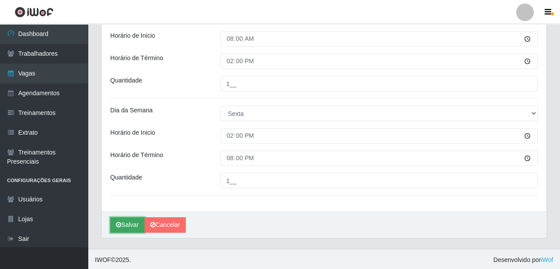
click at [117, 226] on icon "submit" at bounding box center [118, 225] width 5 height 6
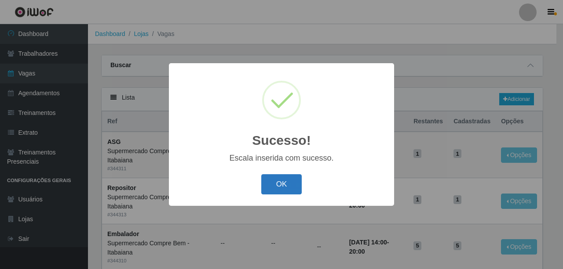
click at [273, 188] on button "OK" at bounding box center [281, 185] width 41 height 21
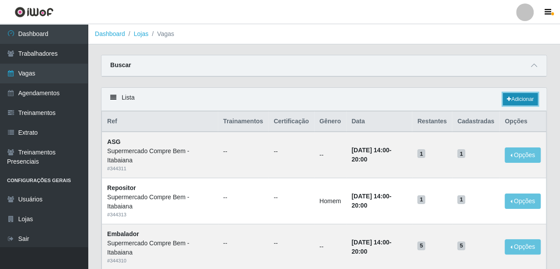
click at [516, 98] on link "Adicionar" at bounding box center [520, 99] width 35 height 12
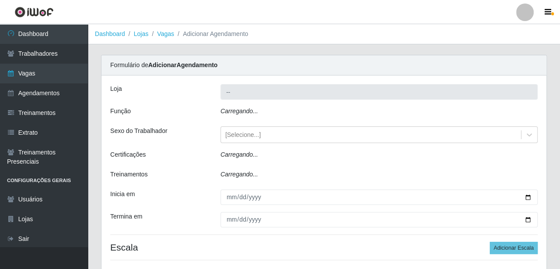
type input "Supermercado Compre Bem - Itabaiana"
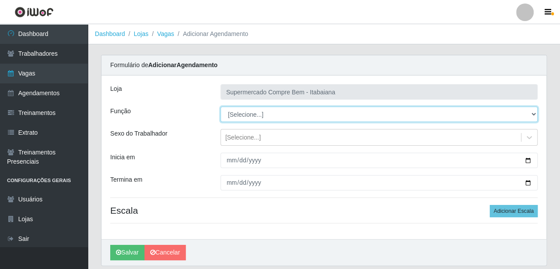
click at [258, 115] on select "[Selecione...] ASG ASG + ASG ++ Auxiliar de Estacionamento Auxiliar de Estacion…" at bounding box center [379, 114] width 317 height 15
click at [258, 114] on select "[Selecione...] ASG ASG + ASG ++ Auxiliar de Estacionamento Auxiliar de Estacion…" at bounding box center [379, 114] width 317 height 15
click at [473, 121] on select "[Selecione...] ASG ASG + ASG ++ Auxiliar de Estacionamento Auxiliar de Estacion…" at bounding box center [379, 114] width 317 height 15
select select "70"
click at [221, 107] on select "[Selecione...] ASG ASG + ASG ++ Auxiliar de Estacionamento Auxiliar de Estacion…" at bounding box center [379, 114] width 317 height 15
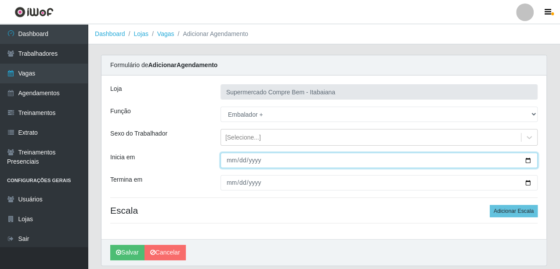
click at [528, 160] on input "Inicia em" at bounding box center [379, 160] width 317 height 15
type input "[DATE]"
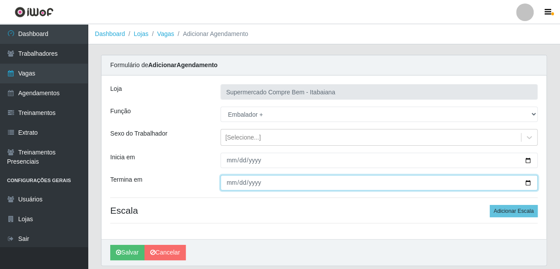
click at [530, 180] on input "Termina em" at bounding box center [379, 182] width 317 height 15
type input "[DATE]"
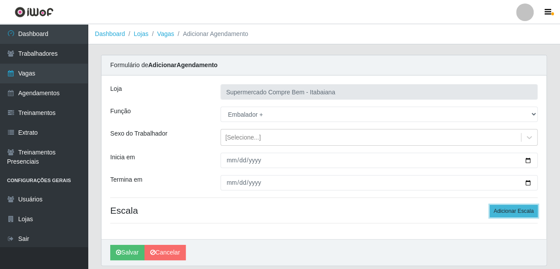
click at [517, 210] on button "Adicionar Escala" at bounding box center [514, 211] width 48 height 12
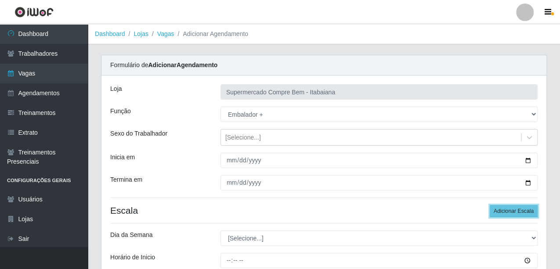
scroll to position [88, 0]
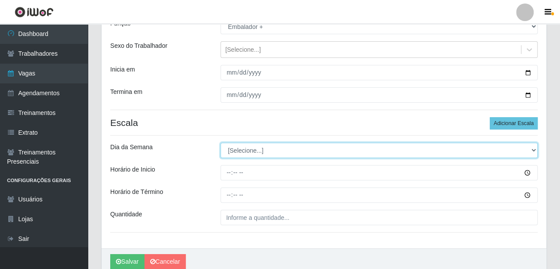
click at [279, 148] on select "[Selecione...] Segunda Terça Quarta Quinta Sexta Sábado Domingo" at bounding box center [379, 150] width 317 height 15
select select "6"
click at [221, 143] on select "[Selecione...] Segunda Terça Quarta Quinta Sexta Sábado Domingo" at bounding box center [379, 150] width 317 height 15
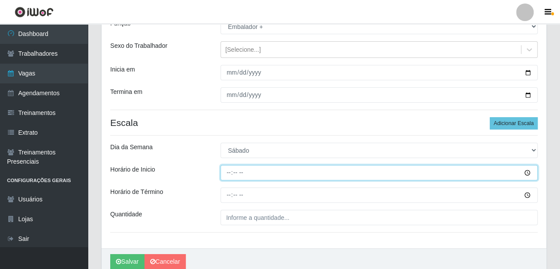
click at [229, 175] on input "Horário de Inicio" at bounding box center [379, 172] width 317 height 15
type input "08:00"
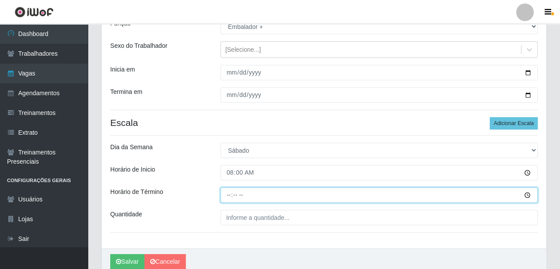
type input "14:00"
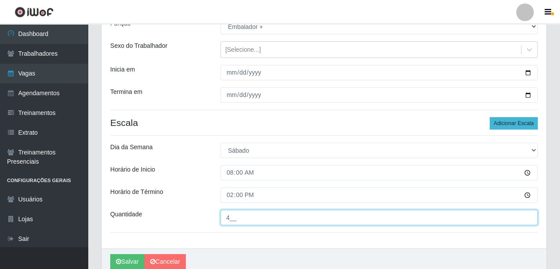
type input "4__"
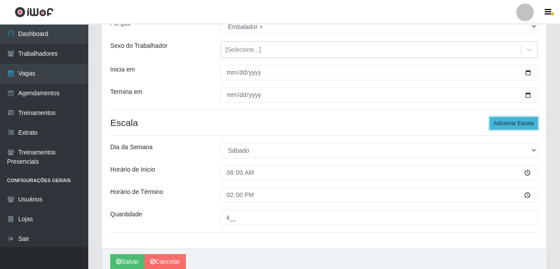
click at [526, 121] on button "Adicionar Escala" at bounding box center [514, 123] width 48 height 12
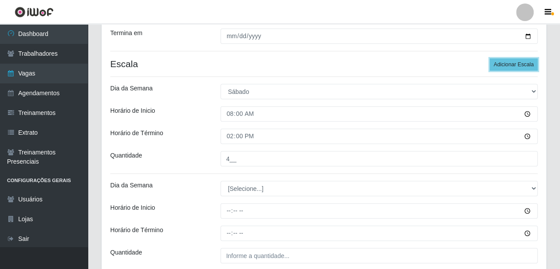
scroll to position [220, 0]
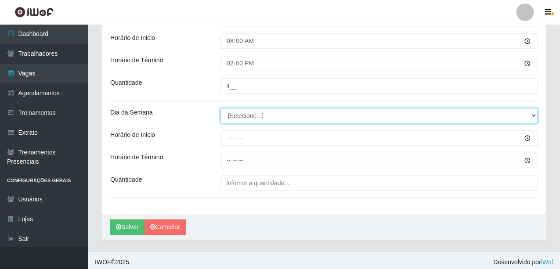
click at [253, 112] on select "[Selecione...] Segunda Terça Quarta Quinta Sexta Sábado Domingo" at bounding box center [379, 115] width 317 height 15
select select "6"
click at [221, 108] on select "[Selecione...] Segunda Terça Quarta Quinta Sexta Sábado Domingo" at bounding box center [379, 115] width 317 height 15
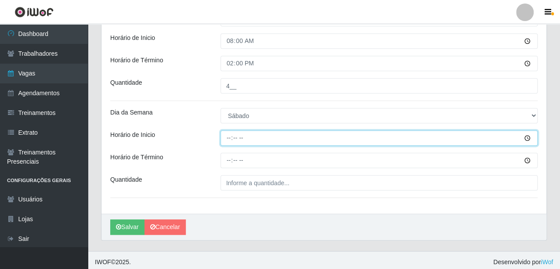
click at [230, 138] on input "Horário de Inicio" at bounding box center [379, 138] width 317 height 15
type input "14:00"
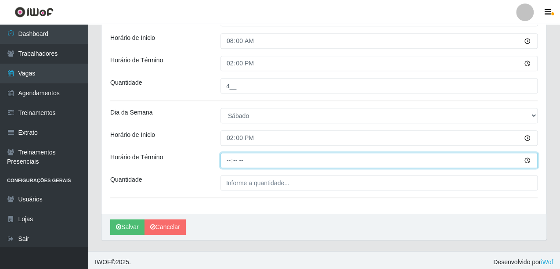
type input "20:00"
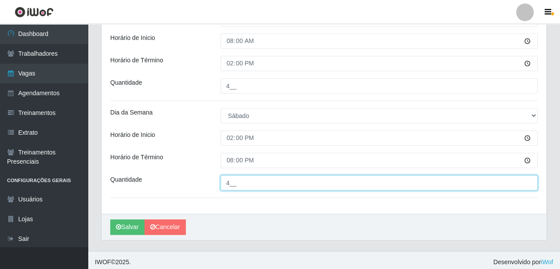
scroll to position [176, 0]
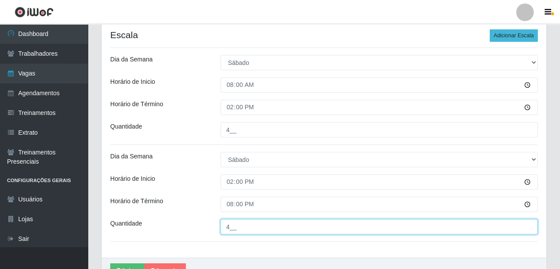
type input "4__"
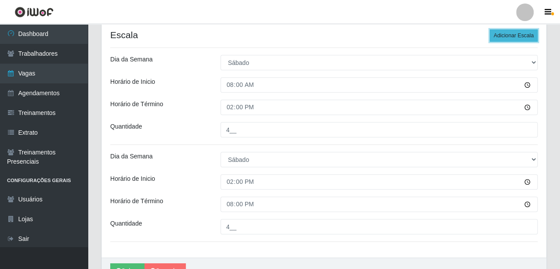
click at [532, 34] on button "Adicionar Escala" at bounding box center [514, 35] width 48 height 12
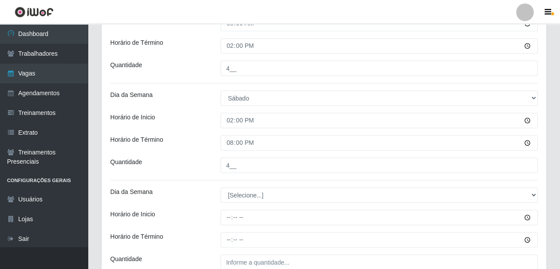
scroll to position [308, 0]
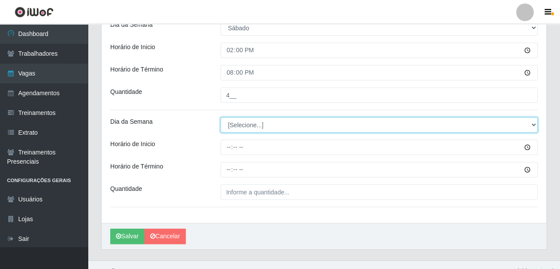
click at [226, 126] on select "[Selecione...] Segunda Terça Quarta Quinta Sexta Sábado Domingo" at bounding box center [379, 124] width 317 height 15
select select "0"
click at [221, 117] on select "[Selecione...] Segunda Terça Quarta Quinta Sexta Sábado Domingo" at bounding box center [379, 124] width 317 height 15
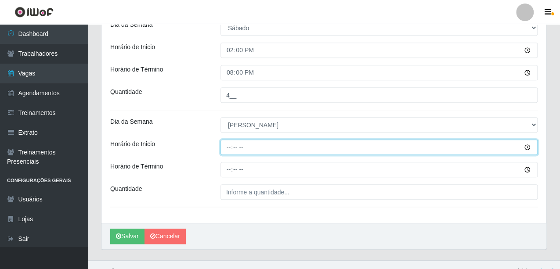
click at [230, 147] on input "Horário de Inicio" at bounding box center [379, 147] width 317 height 15
type input "07:00"
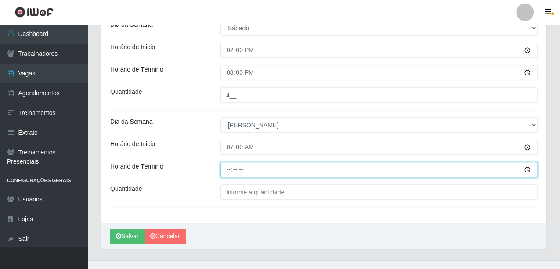
type input "13:00"
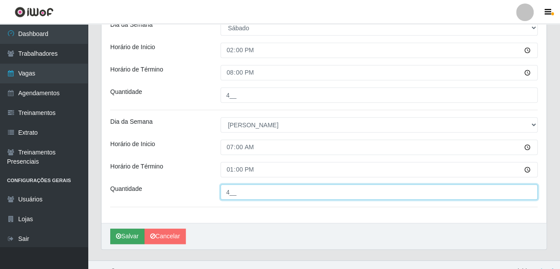
type input "4__"
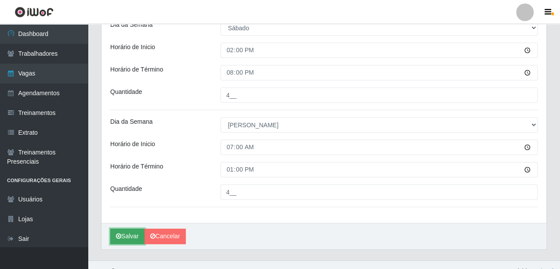
click at [121, 236] on button "Salvar" at bounding box center [127, 236] width 34 height 15
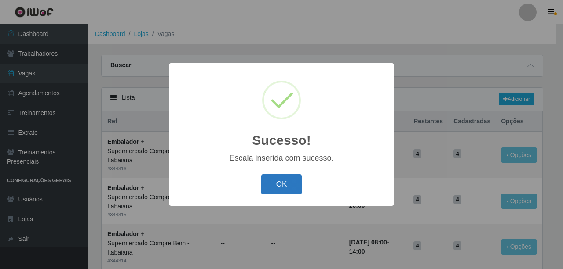
click at [274, 181] on button "OK" at bounding box center [281, 185] width 41 height 21
